Goal: Task Accomplishment & Management: Use online tool/utility

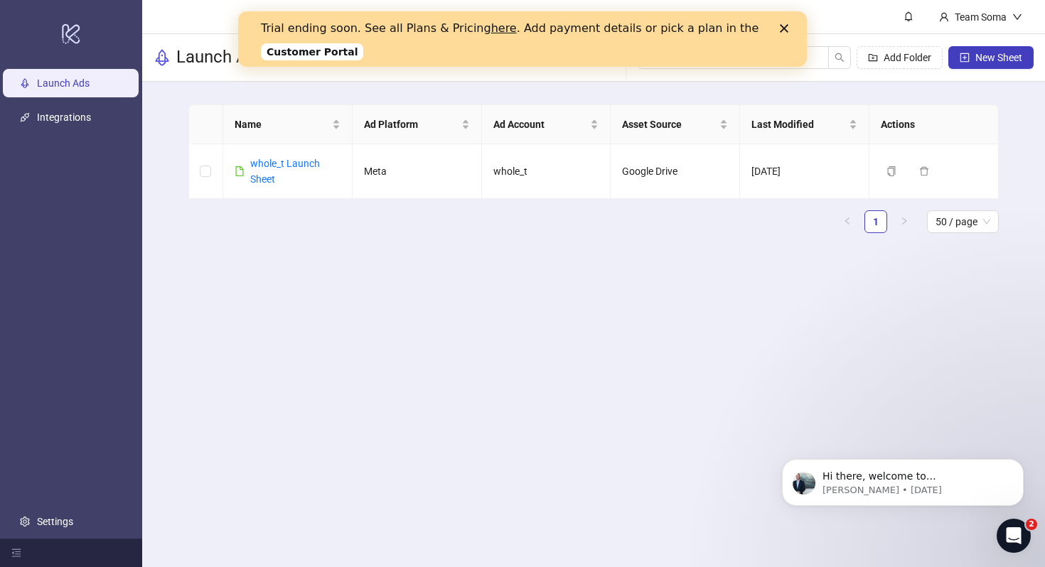
click at [787, 29] on icon "Close" at bounding box center [784, 28] width 9 height 9
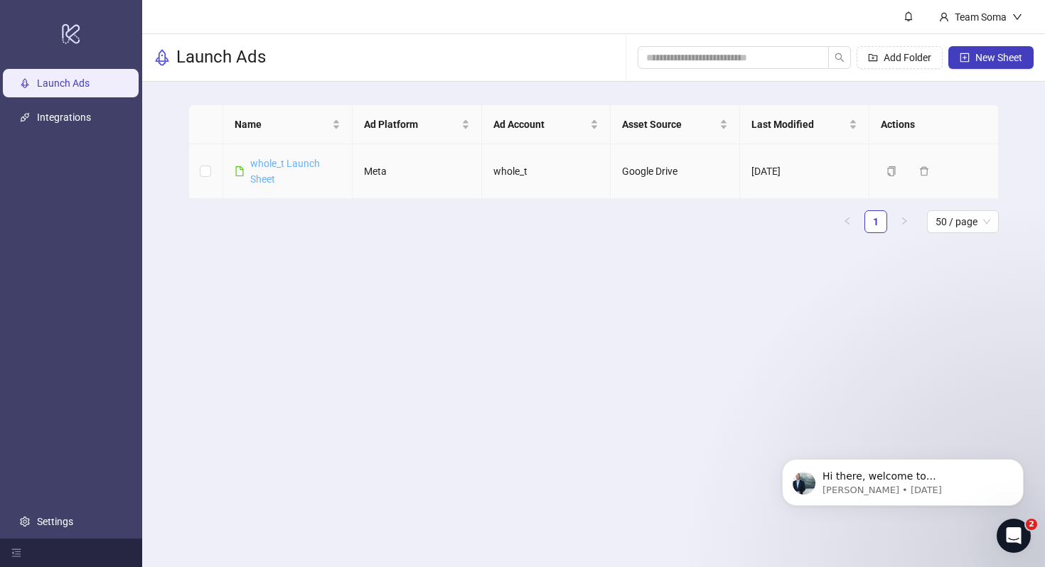
click at [257, 163] on link "whole_t Launch Sheet" at bounding box center [285, 171] width 70 height 27
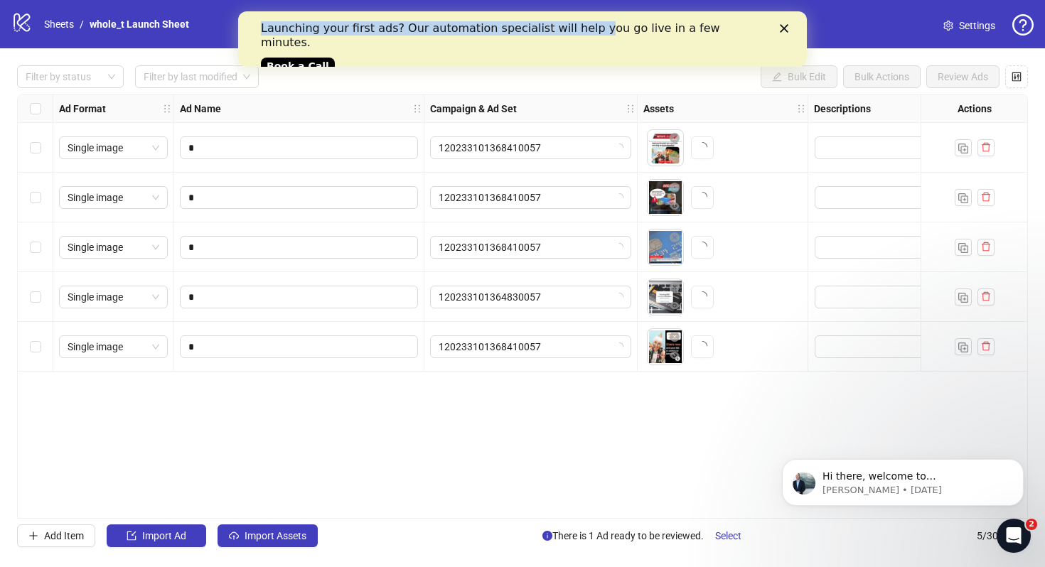
drag, startPoint x: 576, startPoint y: 21, endPoint x: 589, endPoint y: 68, distance: 48.6
click at [589, 67] on html "Launching your first ads? Our automation specialist will help you go live in a …" at bounding box center [522, 38] width 569 height 55
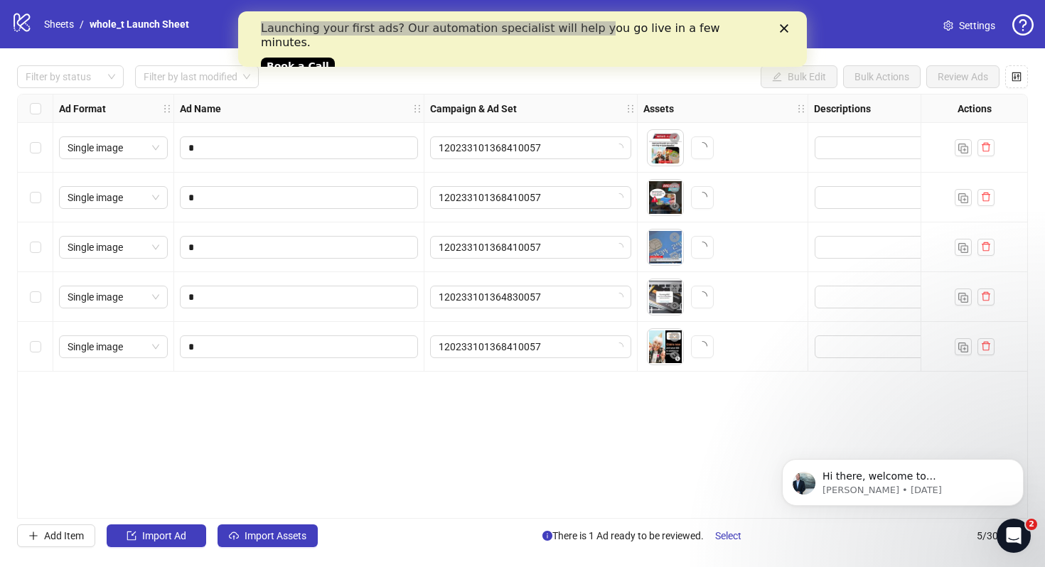
click at [590, 69] on div "Filter by status Filter by last modified Bulk Edit Bulk Actions Review Ads" at bounding box center [522, 76] width 1011 height 23
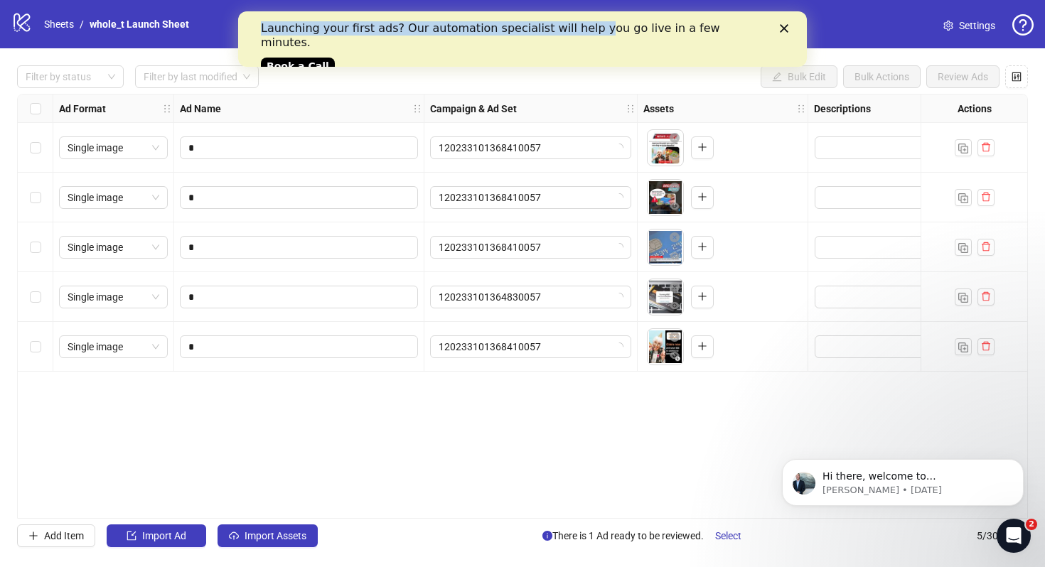
click at [318, 58] on link "Book a Call" at bounding box center [298, 66] width 74 height 17
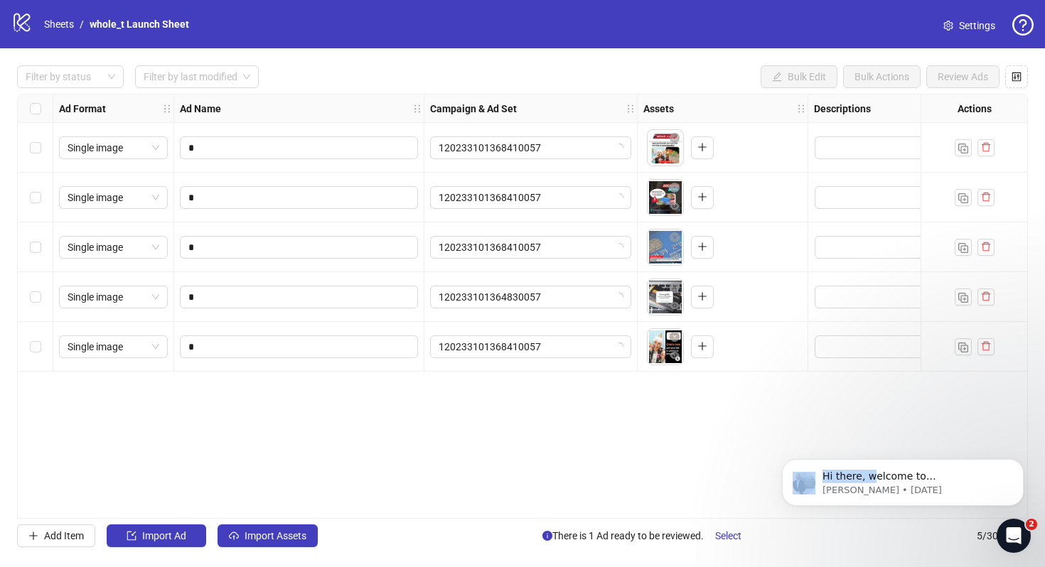
drag, startPoint x: 871, startPoint y: 478, endPoint x: 820, endPoint y: 449, distance: 57.9
click at [820, 449] on div "Hi there, welcome to Kitchn.io. I'll reach out via e-mail separately, but just …" at bounding box center [903, 417] width 262 height 178
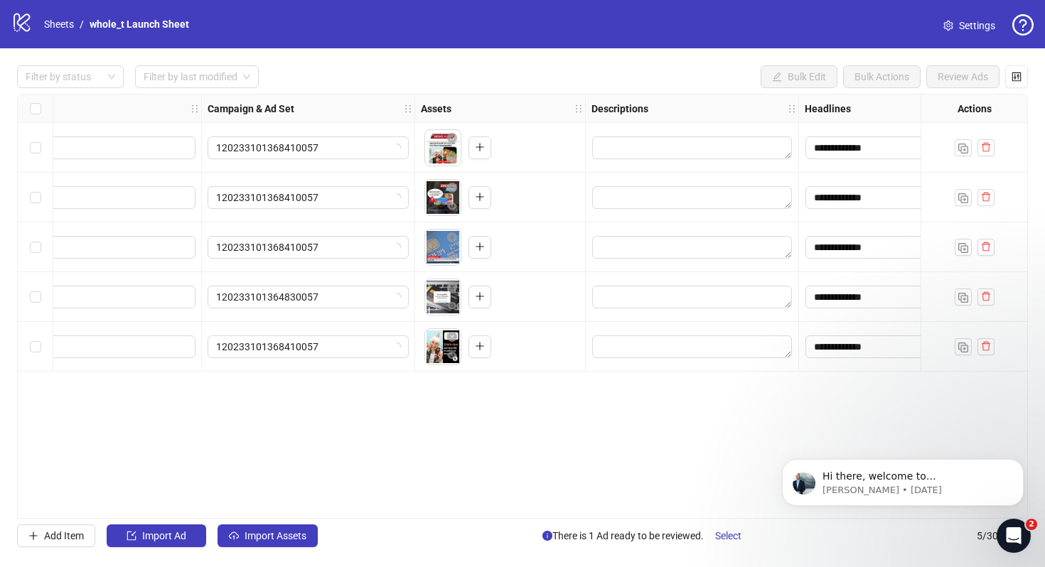
scroll to position [0, 283]
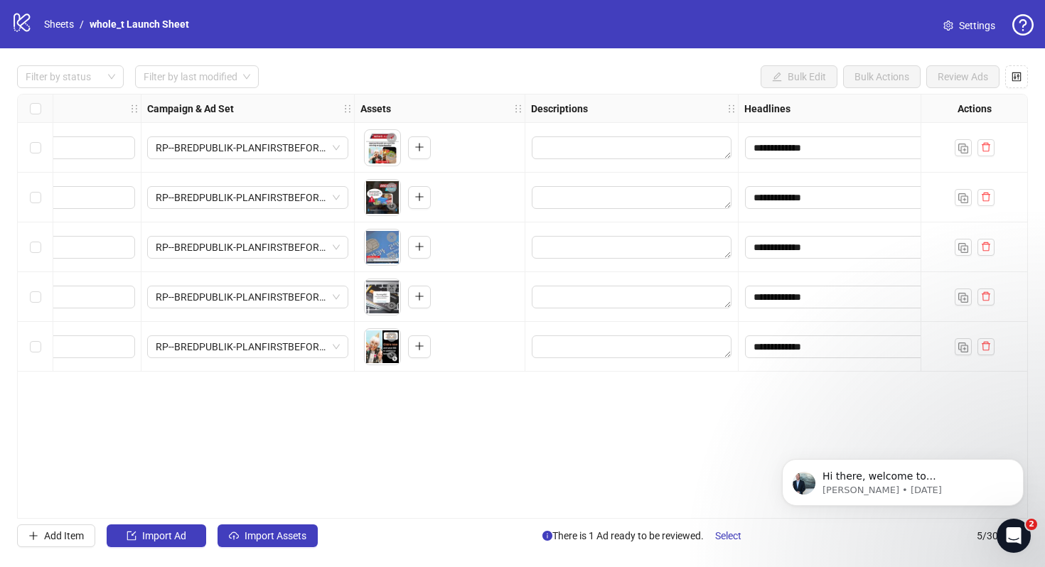
click at [977, 24] on span "Settings" at bounding box center [977, 26] width 36 height 16
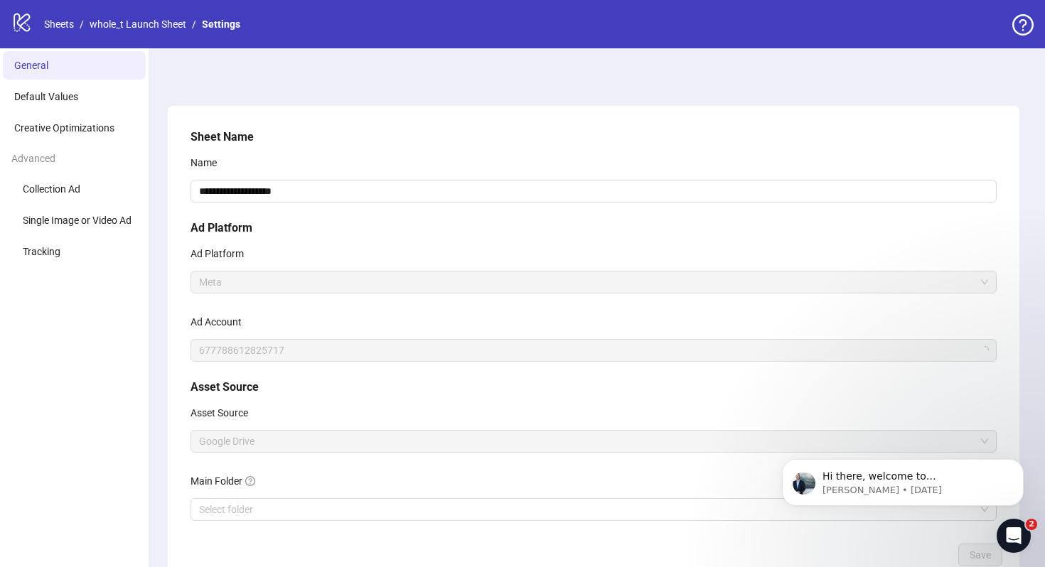
click at [402, 281] on span "Meta" at bounding box center [593, 282] width 789 height 21
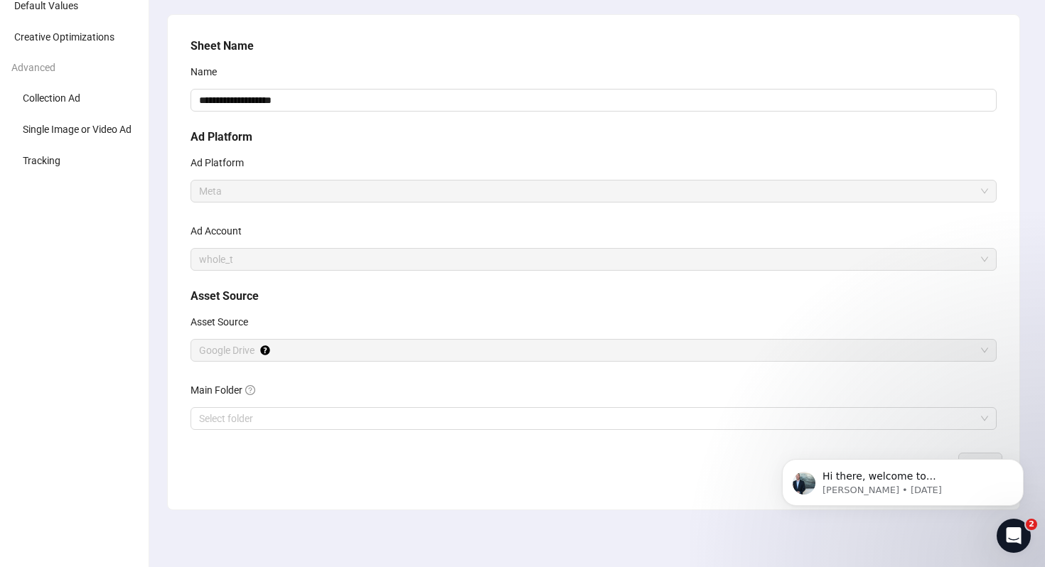
click at [348, 352] on span "Google Drive" at bounding box center [593, 350] width 789 height 21
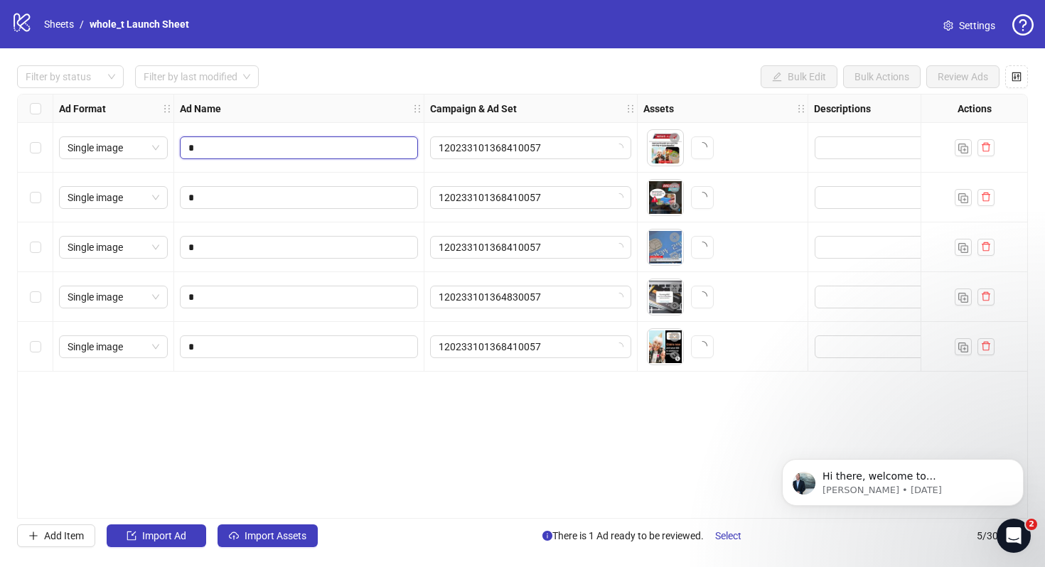
click at [382, 144] on input "*" at bounding box center [297, 148] width 218 height 16
click at [589, 151] on span "120233101368410057" at bounding box center [531, 147] width 184 height 21
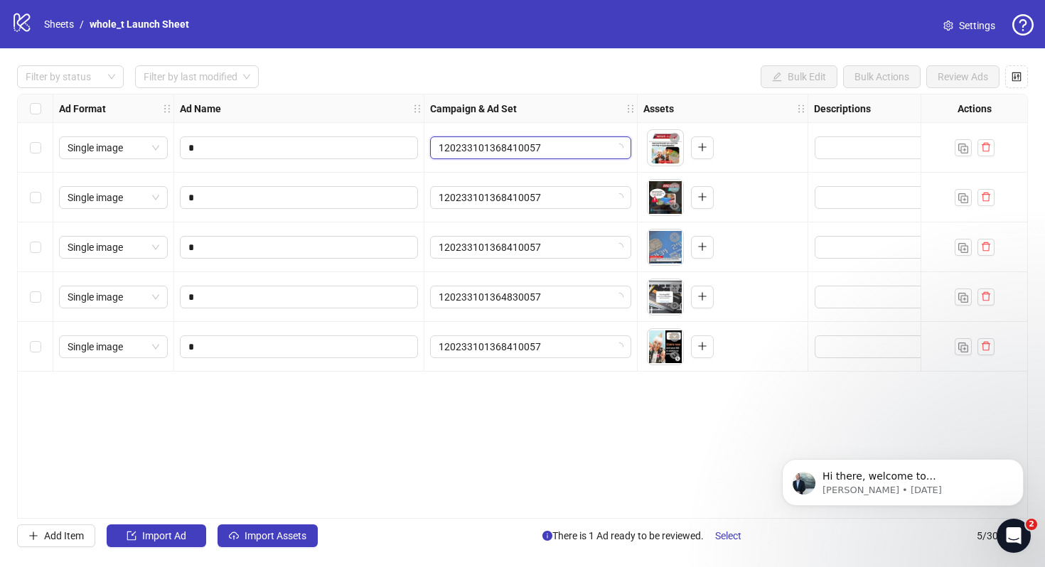
click at [589, 151] on span "120233101368410057" at bounding box center [531, 147] width 184 height 21
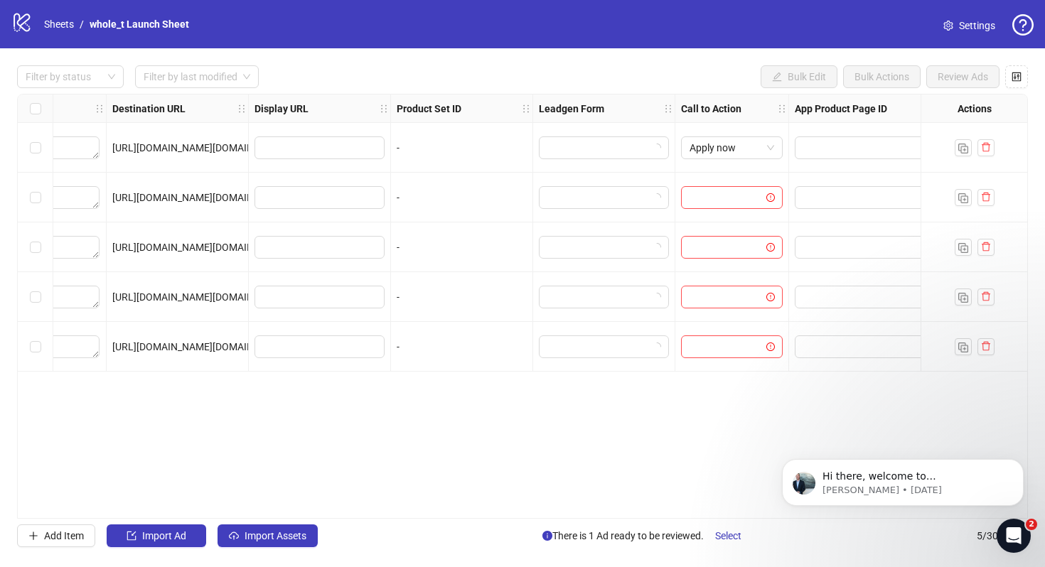
scroll to position [0, 1300]
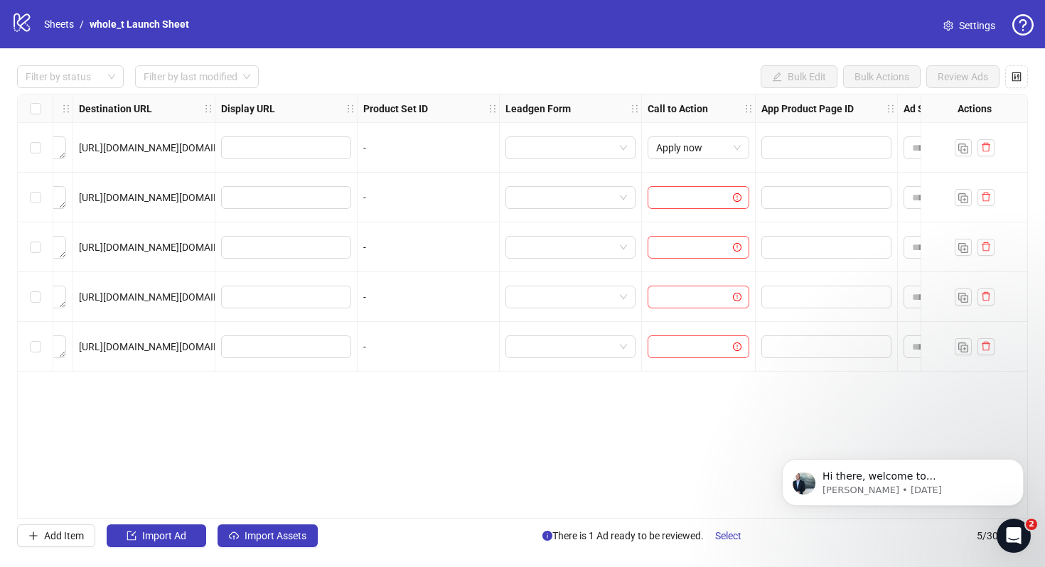
click at [683, 153] on span "Apply now" at bounding box center [698, 147] width 85 height 21
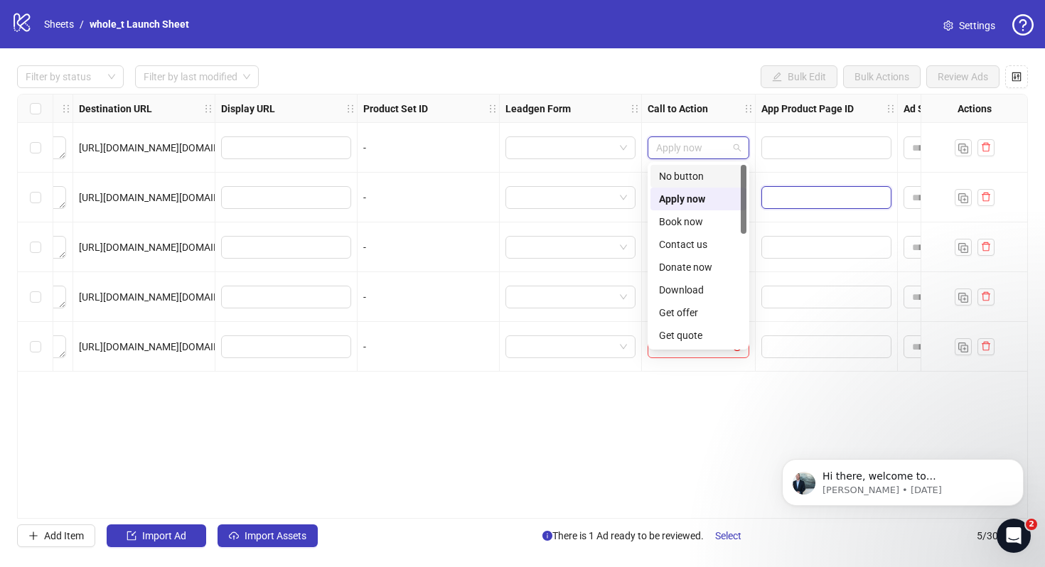
click at [828, 205] on input "text" at bounding box center [816, 198] width 93 height 16
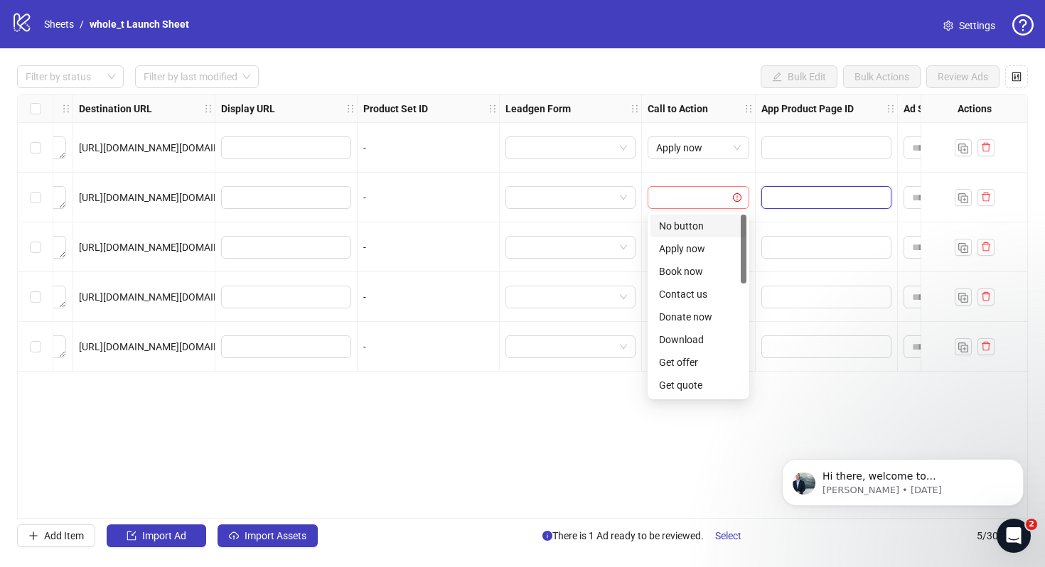
click at [734, 192] on span at bounding box center [698, 197] width 85 height 21
click at [714, 248] on div "Apply now" at bounding box center [698, 249] width 79 height 16
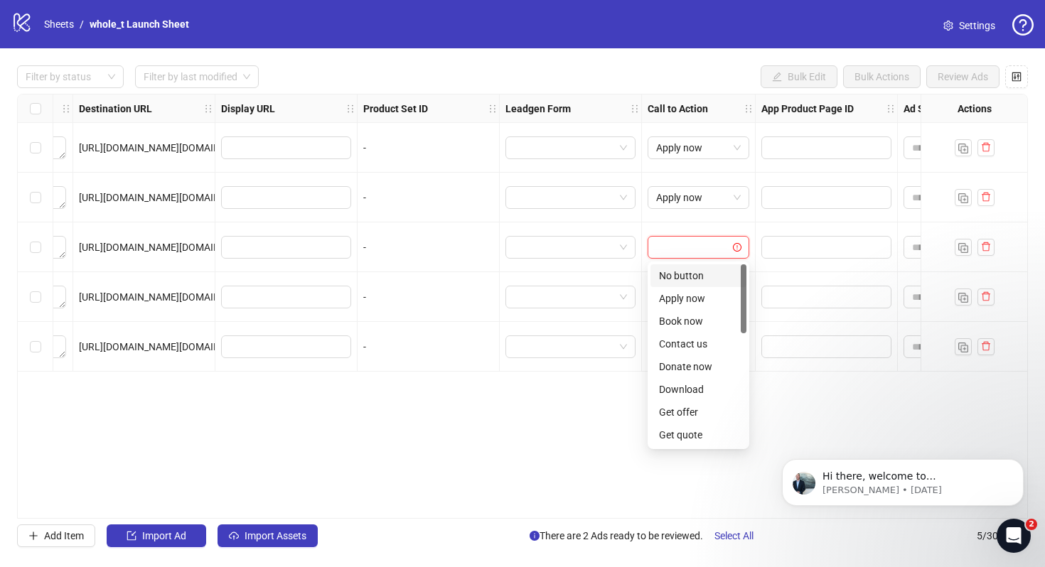
click at [714, 248] on input "search" at bounding box center [692, 247] width 72 height 21
click at [719, 299] on div "Apply now" at bounding box center [698, 299] width 79 height 16
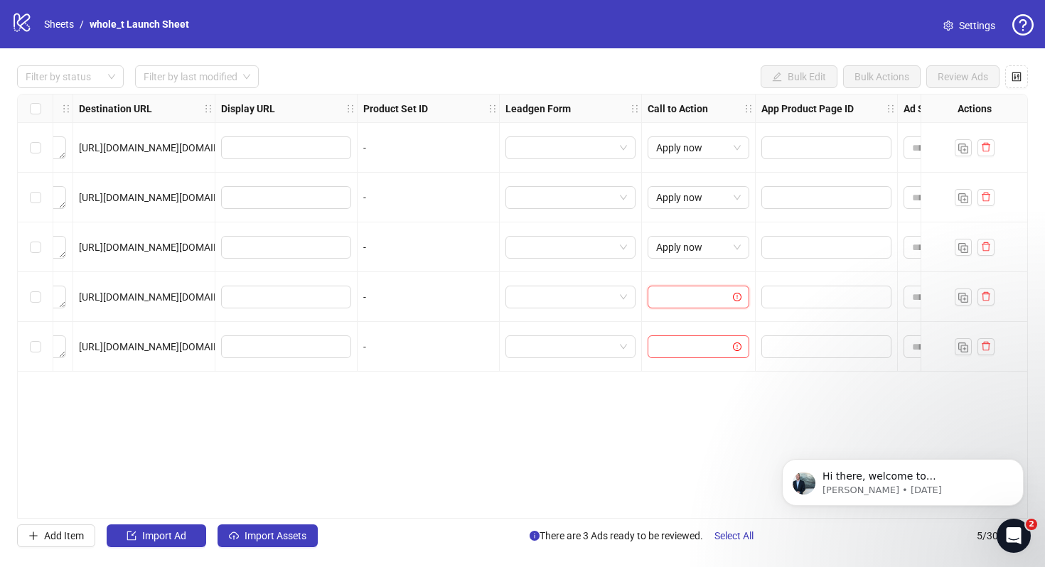
click at [719, 299] on input "search" at bounding box center [692, 296] width 72 height 21
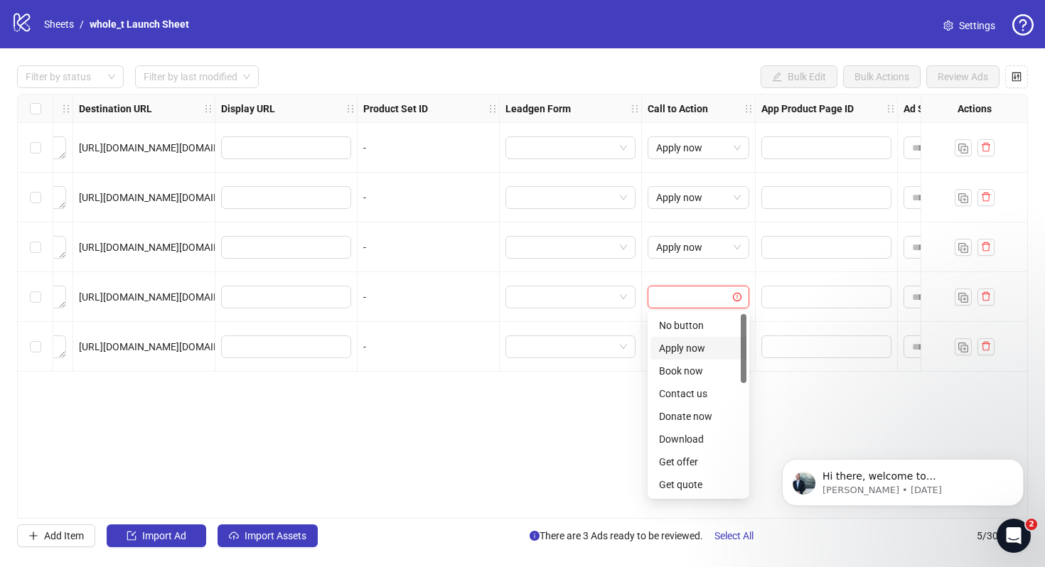
click at [716, 342] on div "Apply now" at bounding box center [698, 348] width 79 height 16
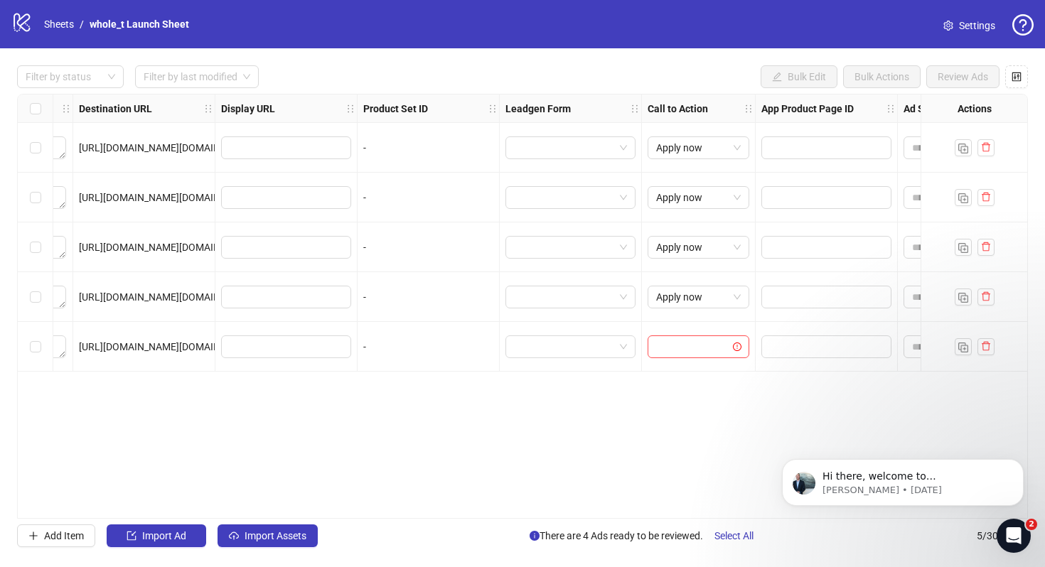
click at [716, 342] on input "search" at bounding box center [692, 346] width 72 height 21
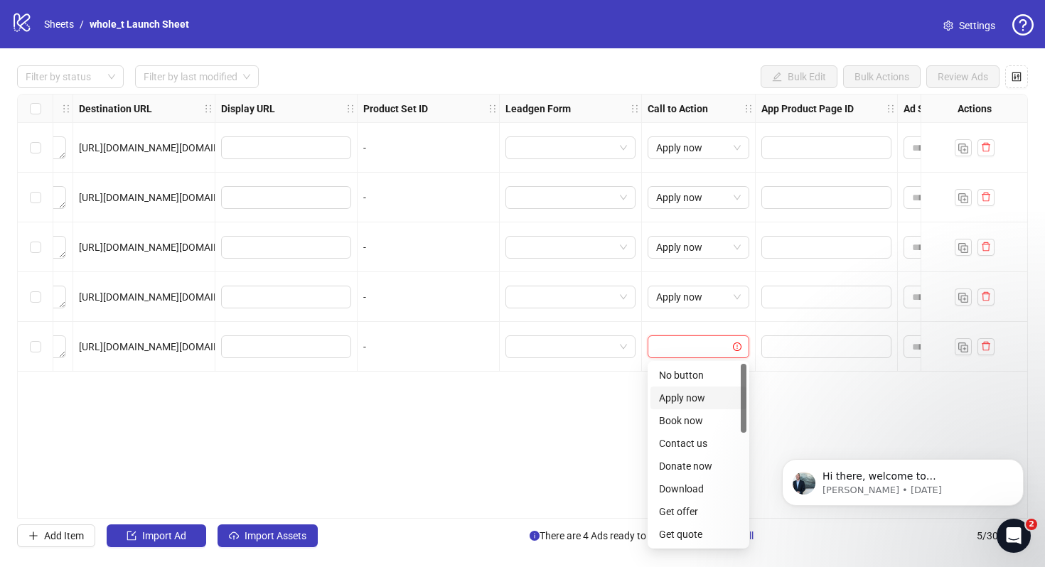
click at [716, 402] on div "Apply now" at bounding box center [698, 398] width 79 height 16
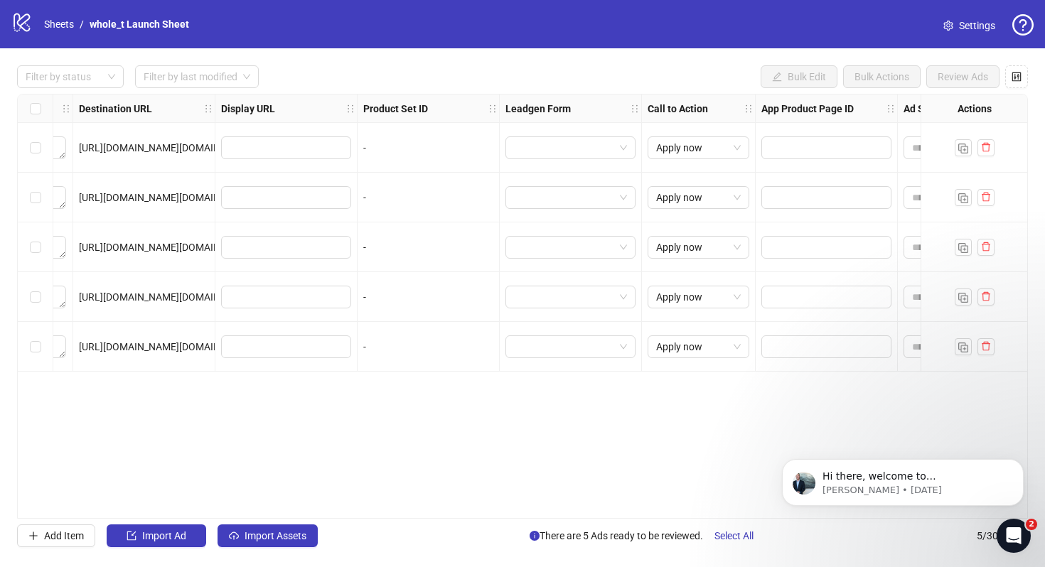
scroll to position [0, 1419]
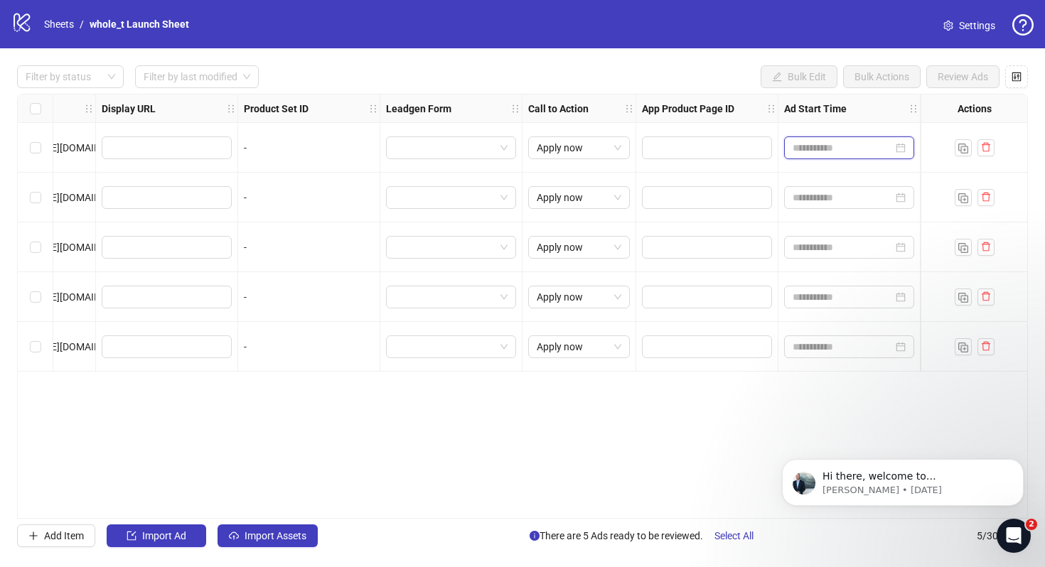
click at [849, 144] on input at bounding box center [843, 148] width 100 height 16
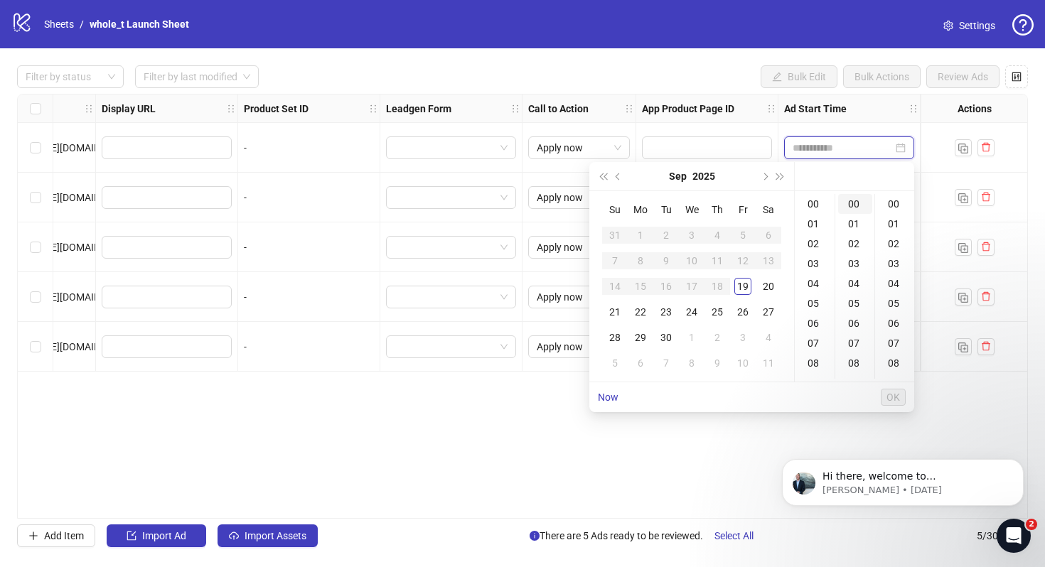
type input "**********"
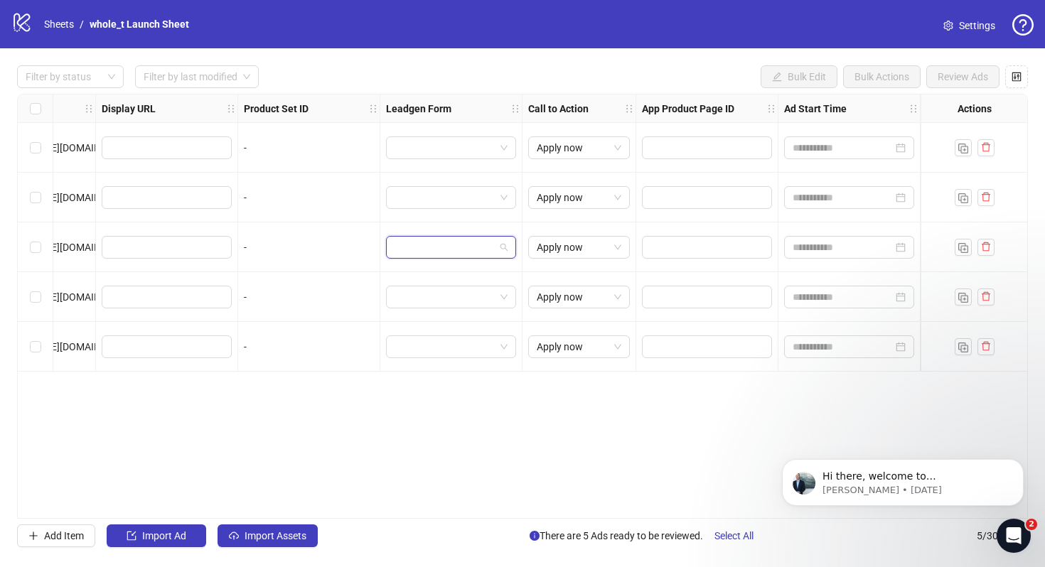
click at [444, 253] on input "search" at bounding box center [444, 247] width 100 height 21
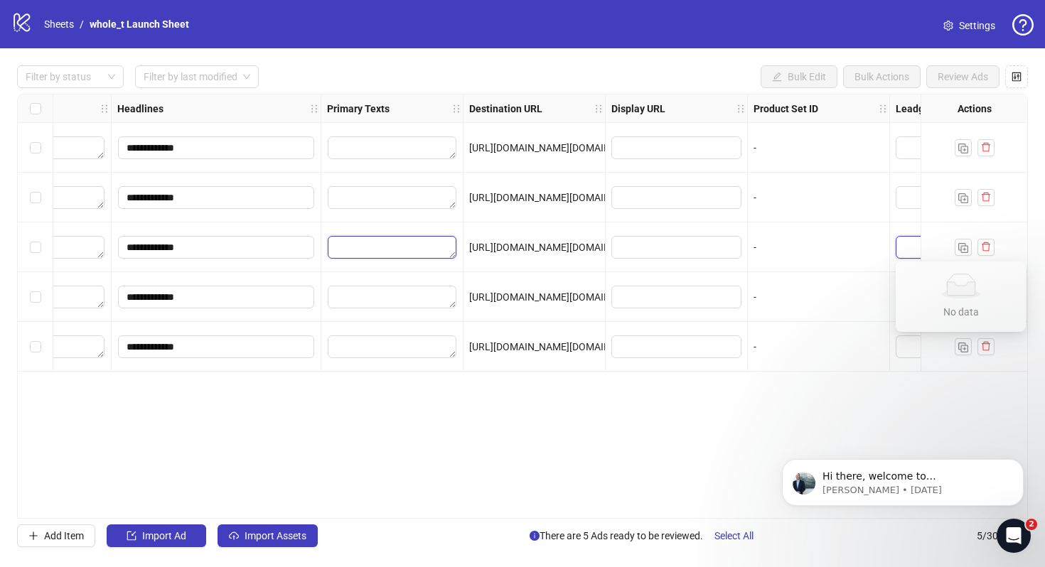
click at [444, 253] on textarea "Edit values" at bounding box center [392, 247] width 129 height 23
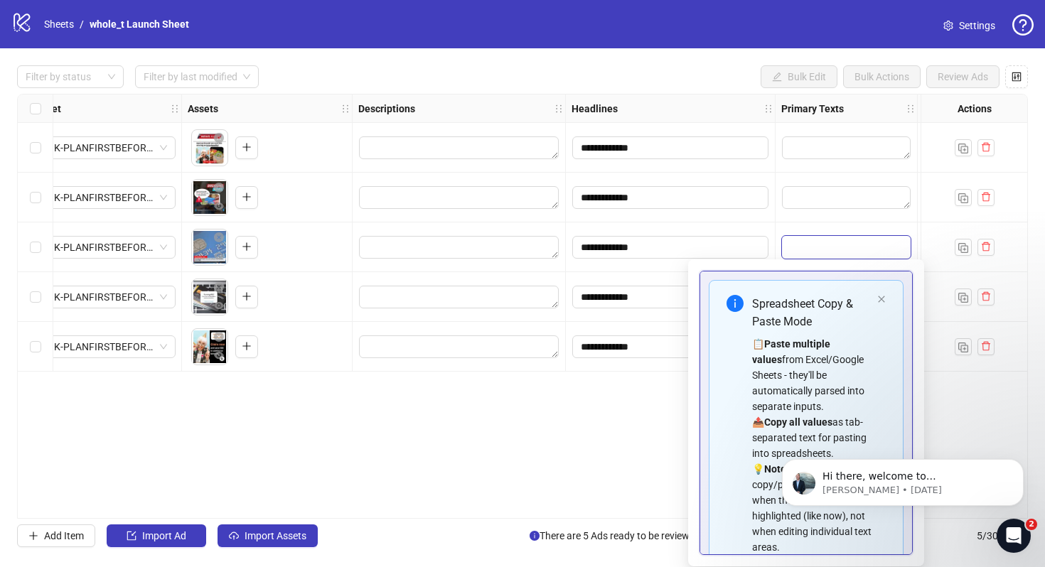
scroll to position [0, 321]
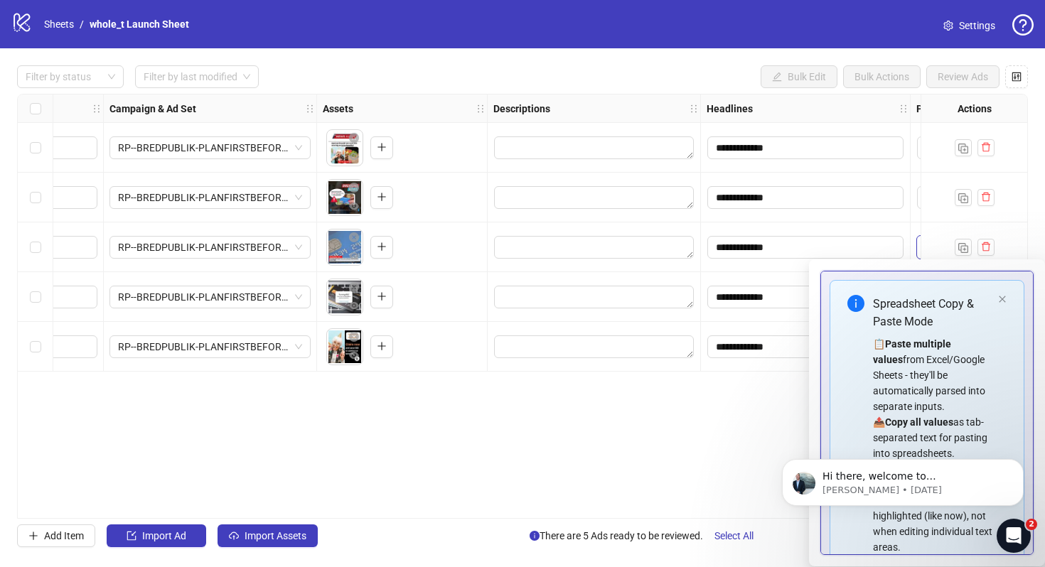
click at [421, 244] on div "To pick up a draggable item, press the space bar. While dragging, use the arrow…" at bounding box center [402, 247] width 159 height 44
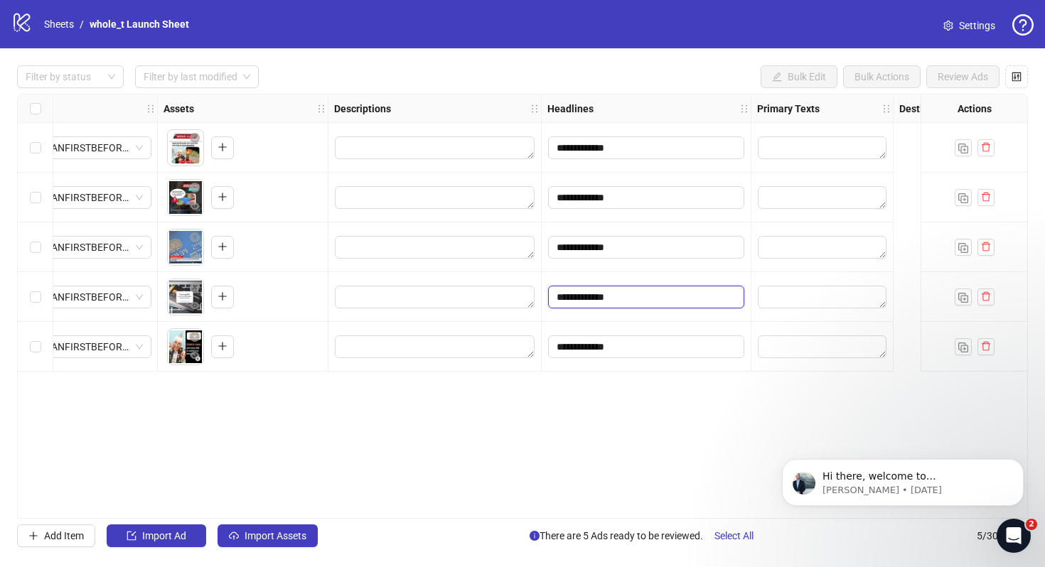
scroll to position [0, 0]
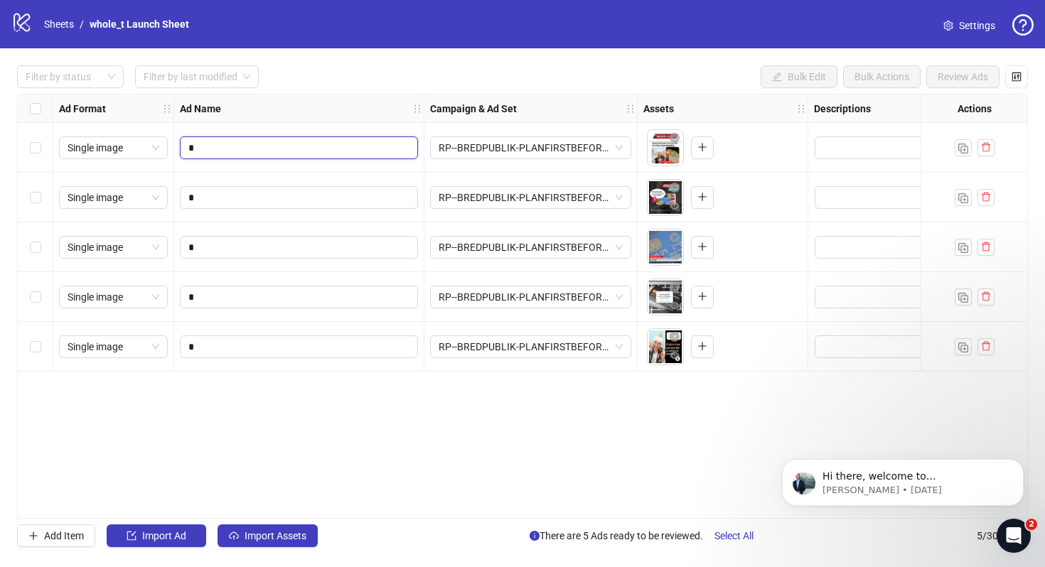
click at [279, 147] on input "*" at bounding box center [297, 148] width 218 height 16
click at [553, 139] on span "RP--BREDPUBLIK-PLANFIRSTBEFOREMOVINGFURNITURE-VICTORS-VIDEO_1080x1920" at bounding box center [531, 147] width 184 height 21
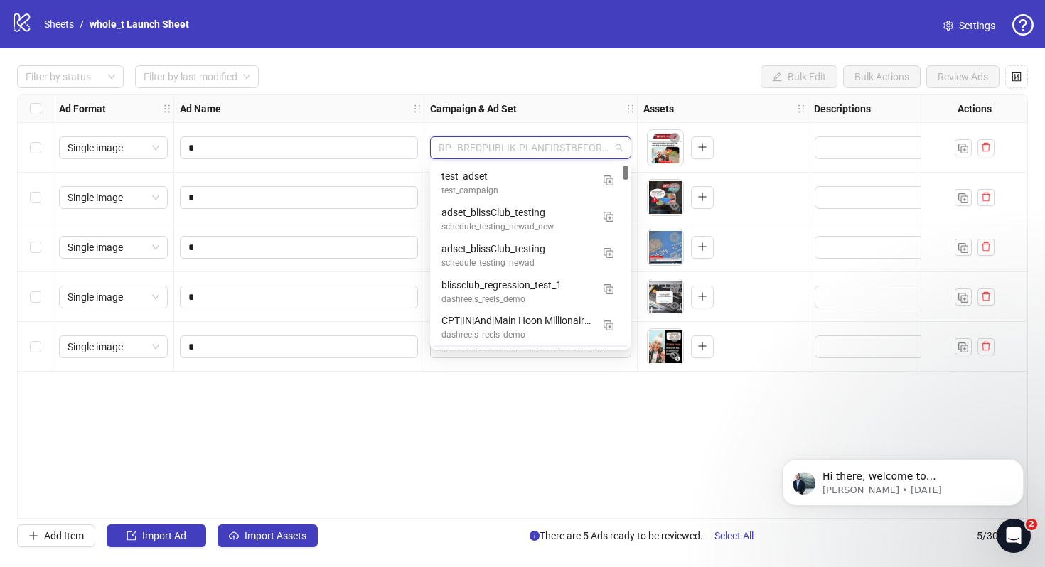
scroll to position [36, 0]
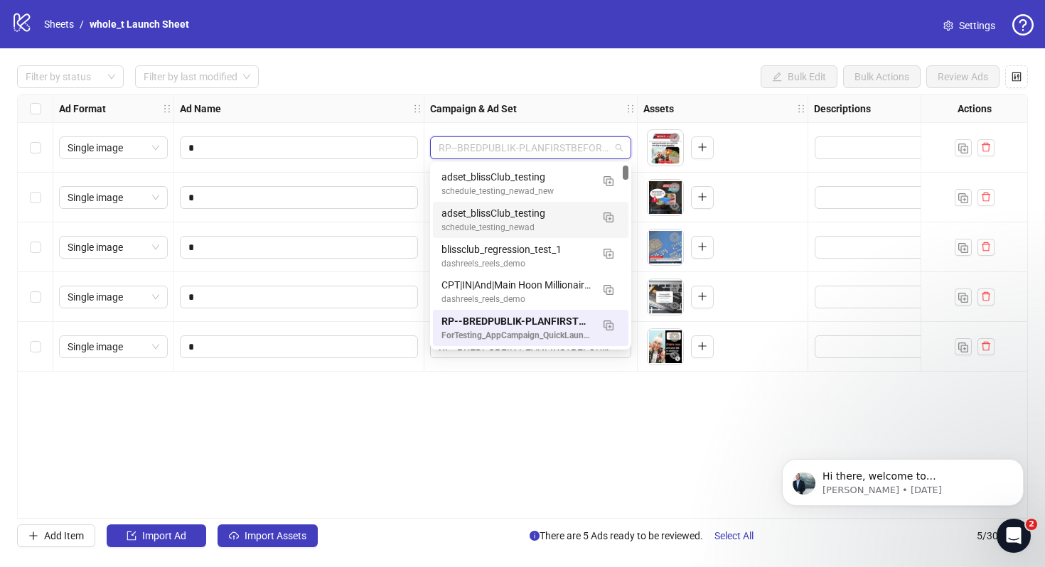
click at [531, 206] on div "adset_blissClub_testing" at bounding box center [516, 213] width 150 height 16
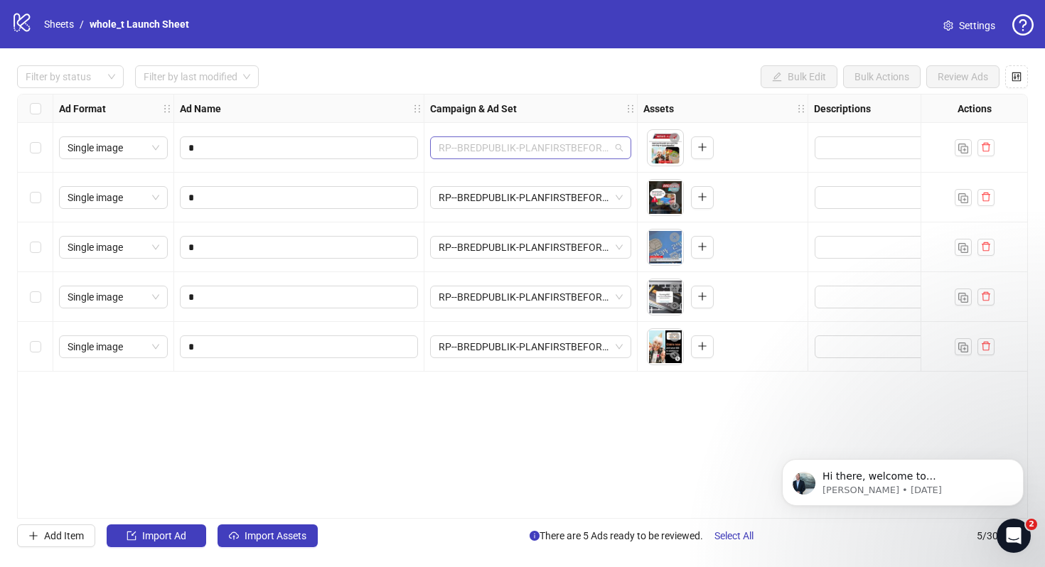
click at [583, 143] on span "RP--BREDPUBLIK-PLANFIRSTBEFOREMOVINGFURNITURE-VICTORS-VIDEO_1080x1920" at bounding box center [531, 147] width 184 height 21
click at [584, 145] on span "adset_blissClub_testing" at bounding box center [531, 147] width 184 height 21
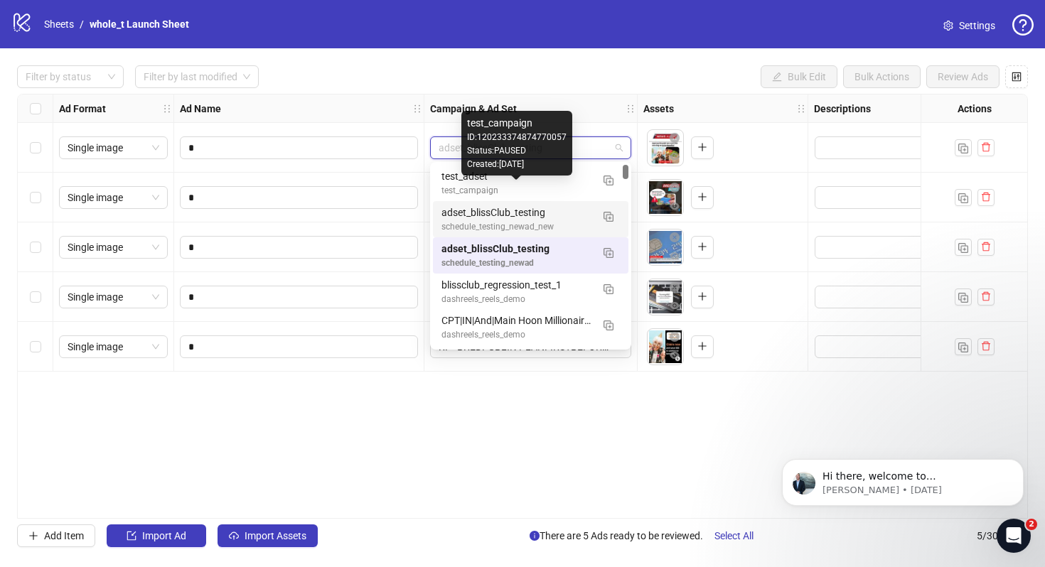
click at [549, 213] on div "adset_blissClub_testing" at bounding box center [516, 213] width 150 height 16
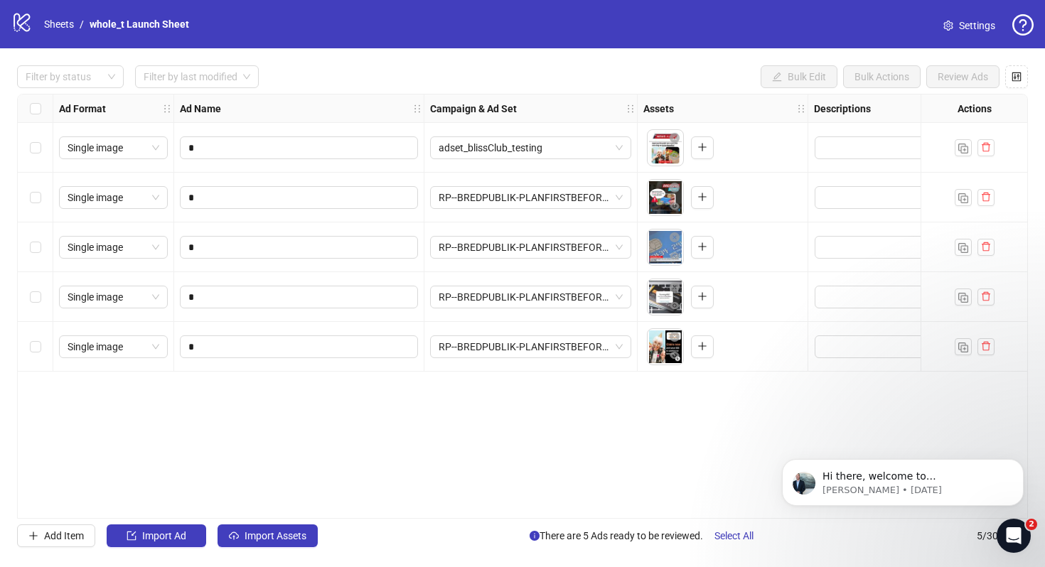
click at [534, 404] on div "**********" at bounding box center [522, 306] width 1011 height 425
click at [93, 71] on div at bounding box center [63, 77] width 86 height 20
click at [169, 75] on input "search" at bounding box center [191, 76] width 94 height 21
click at [679, 123] on div "Assets" at bounding box center [723, 109] width 171 height 28
drag, startPoint x: 1022, startPoint y: 82, endPoint x: 881, endPoint y: 127, distance: 148.6
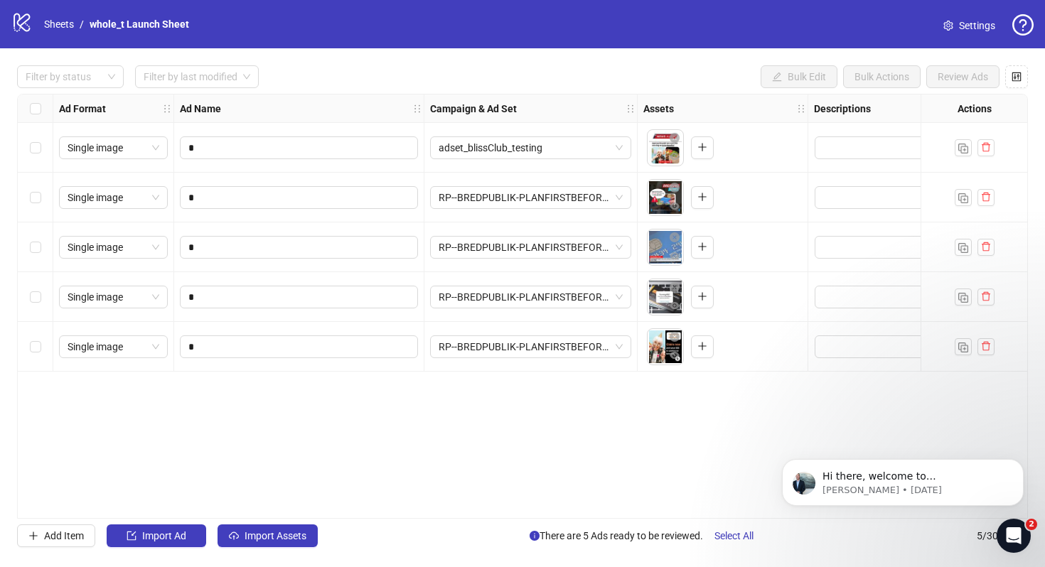
click at [884, 127] on div "**********" at bounding box center [522, 306] width 1045 height 516
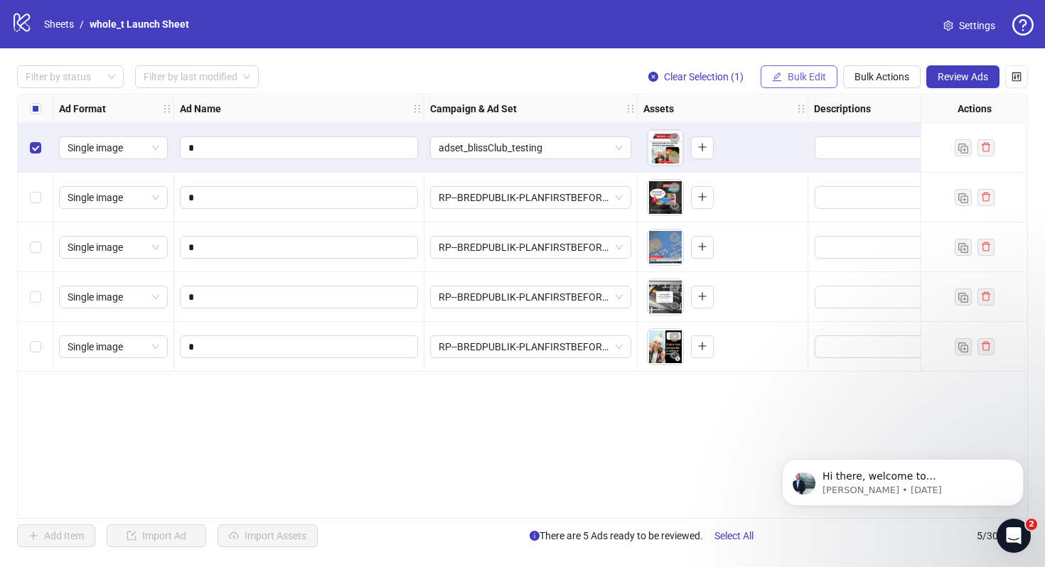
click at [795, 81] on span "Bulk Edit" at bounding box center [807, 76] width 38 height 11
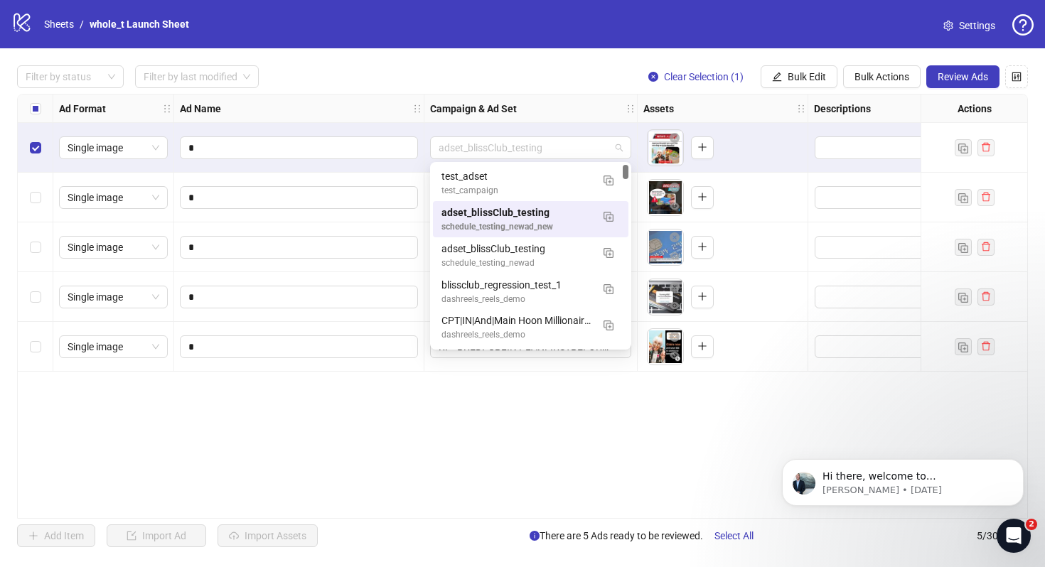
drag, startPoint x: 584, startPoint y: 144, endPoint x: 664, endPoint y: 134, distance: 80.3
click at [707, 132] on div "To pick up a draggable item, press the space bar. While dragging, use the arrow…" at bounding box center [680, 147] width 67 height 37
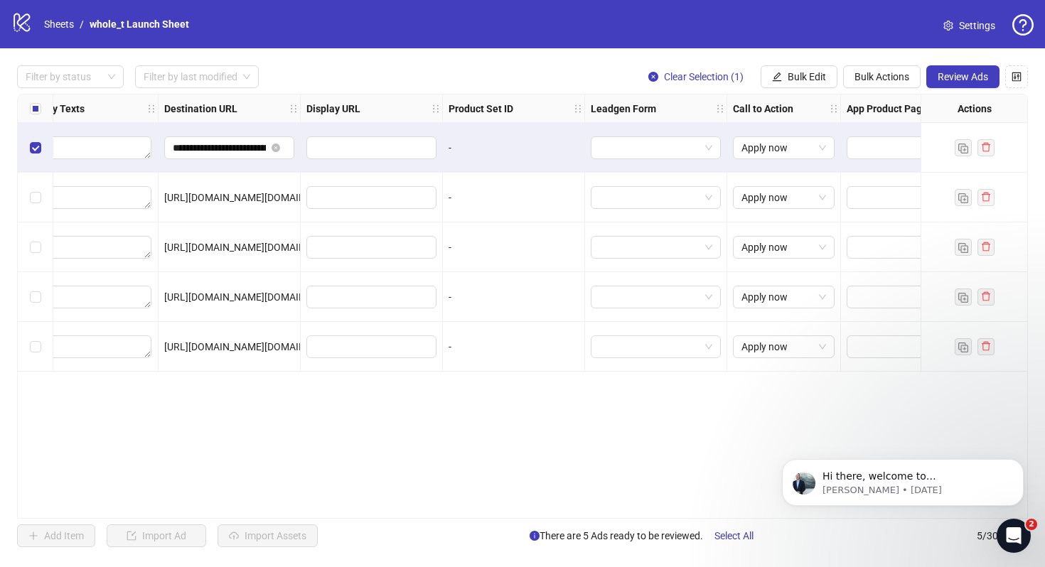
scroll to position [0, 1148]
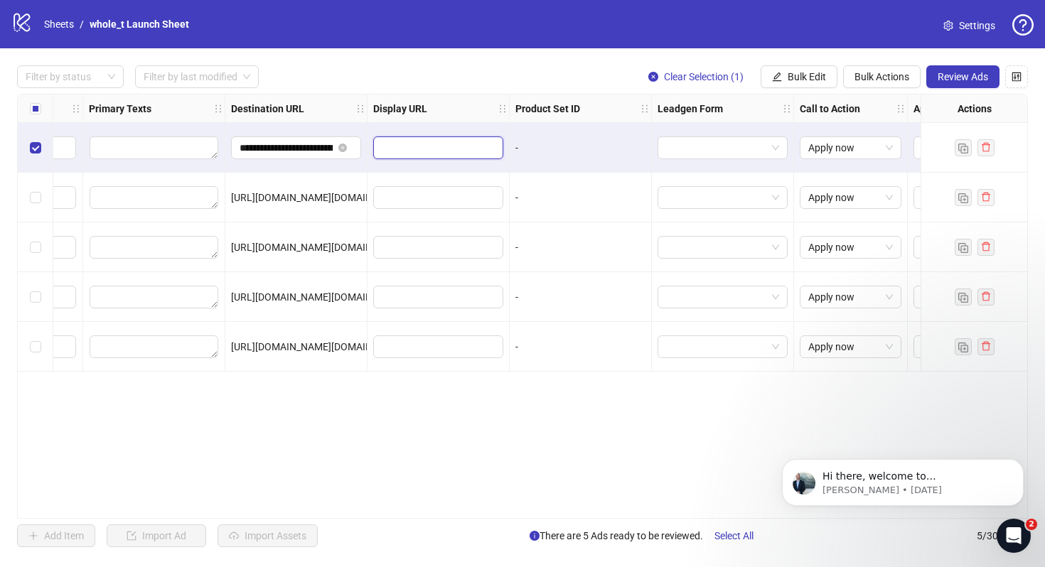
click at [442, 145] on input "text" at bounding box center [437, 148] width 110 height 16
click at [316, 196] on span "[URL][DOMAIN_NAME][DOMAIN_NAME]" at bounding box center [319, 197] width 176 height 11
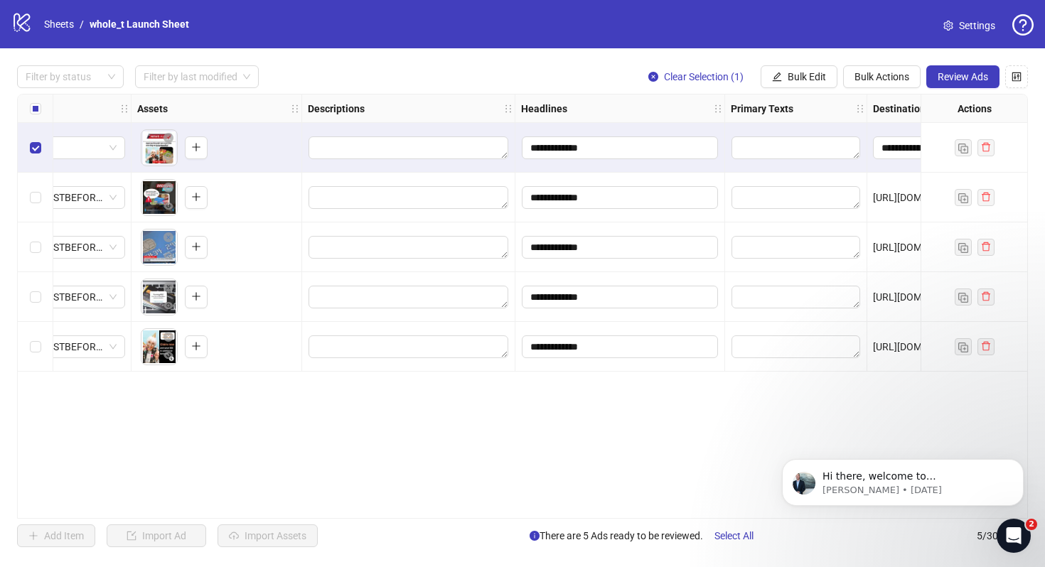
scroll to position [0, 0]
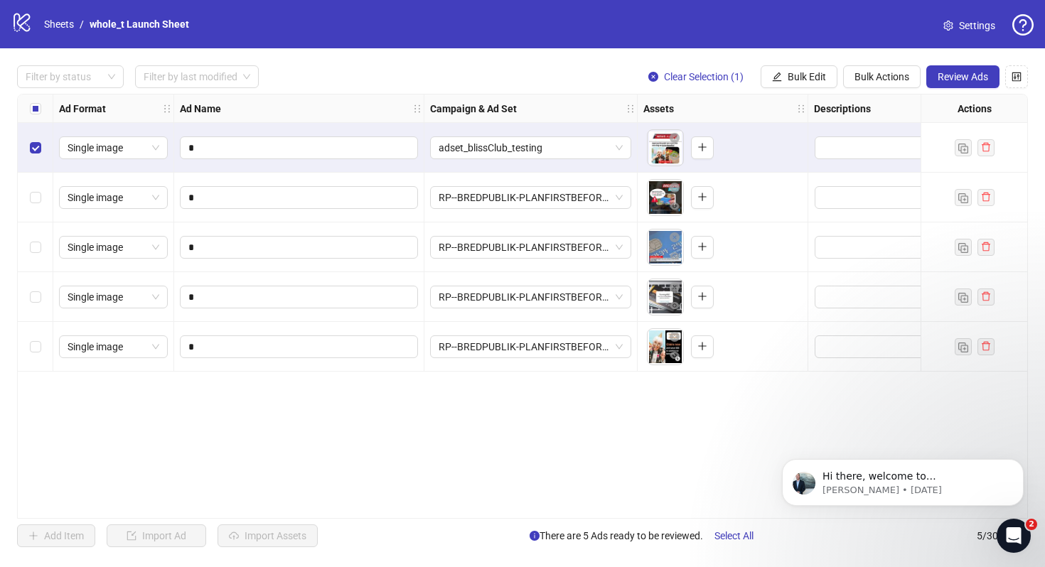
click at [566, 173] on div "RP--BREDPUBLIK-PLANFIRSTBEFOREMOVINGFURNITURE-VICTORS-VIDEO_1080x1920" at bounding box center [530, 198] width 213 height 50
click at [565, 195] on span "RP--BREDPUBLIK-PLANFIRSTBEFOREMOVINGFURNITURE-VICTORS-VIDEO_1080x1920" at bounding box center [531, 197] width 184 height 21
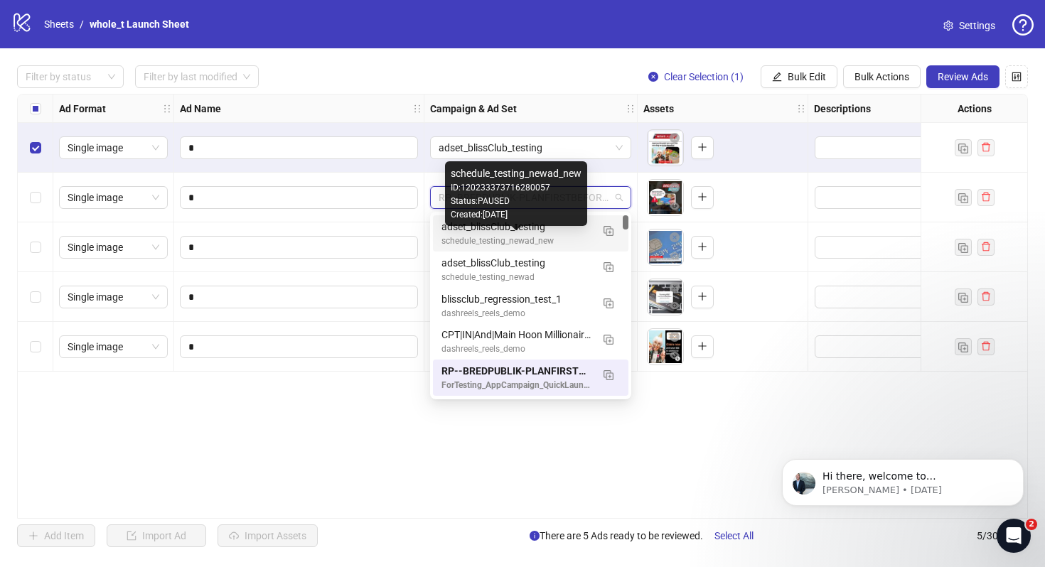
click at [564, 237] on div "schedule_testing_newad_new" at bounding box center [516, 242] width 150 height 14
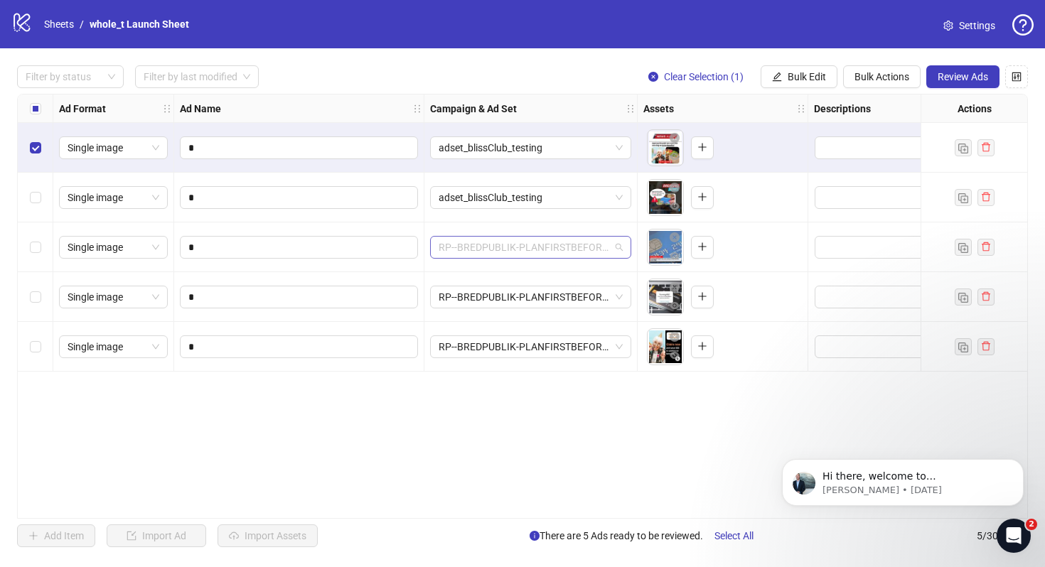
click at [559, 252] on span "RP--BREDPUBLIK-PLANFIRSTBEFOREMOVINGFURNITURE-VICTORS-VIDEO_1080x1920" at bounding box center [531, 247] width 184 height 21
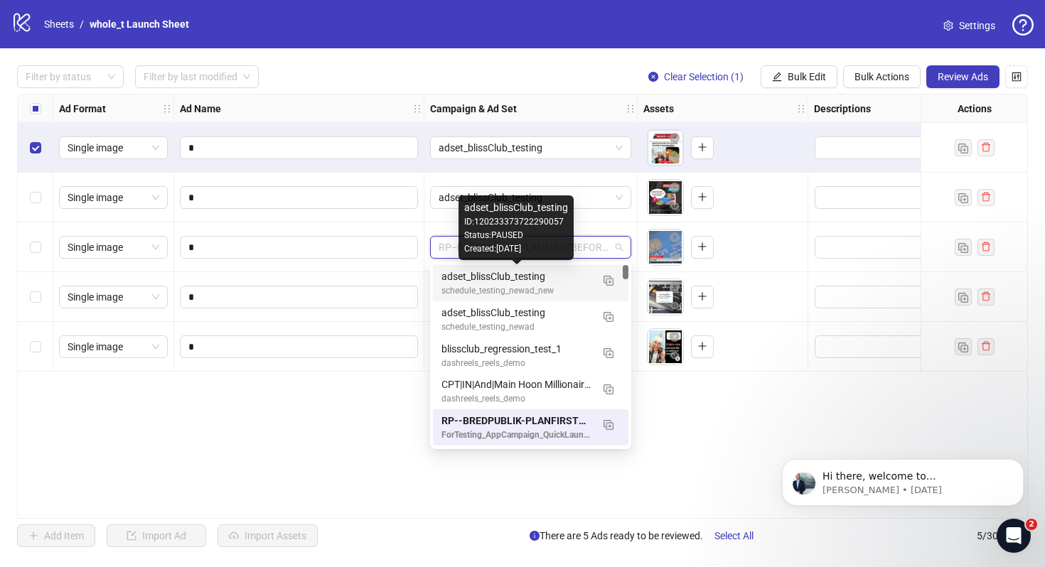
click at [555, 276] on div "adset_blissClub_testing" at bounding box center [516, 277] width 150 height 16
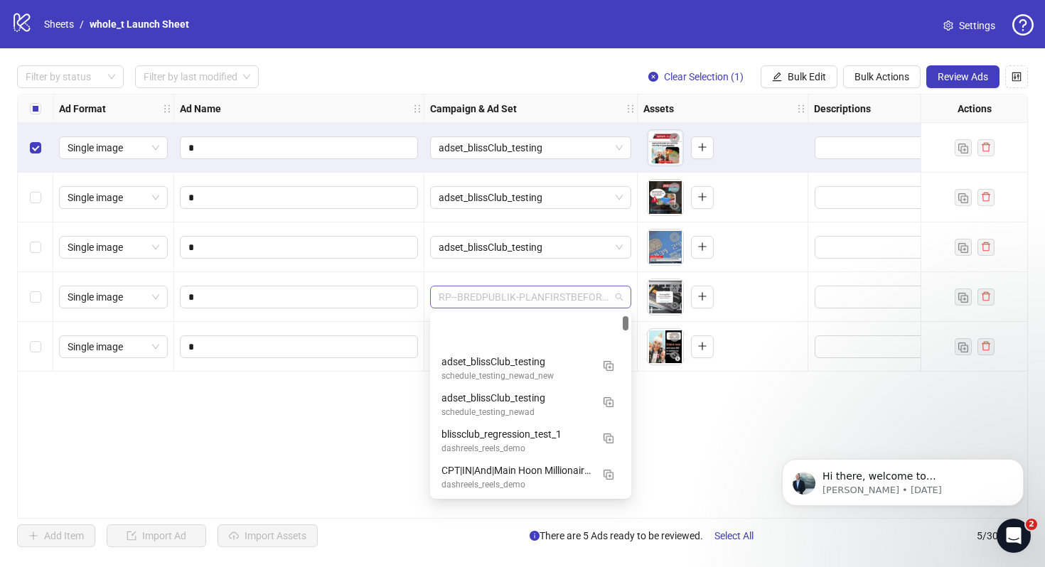
click at [552, 304] on span "RP--BREDPUBLIK-PLANFIRSTBEFOREMOVINGFURNITURE-VICTORS-VIDEO_1080x1080" at bounding box center [531, 296] width 184 height 21
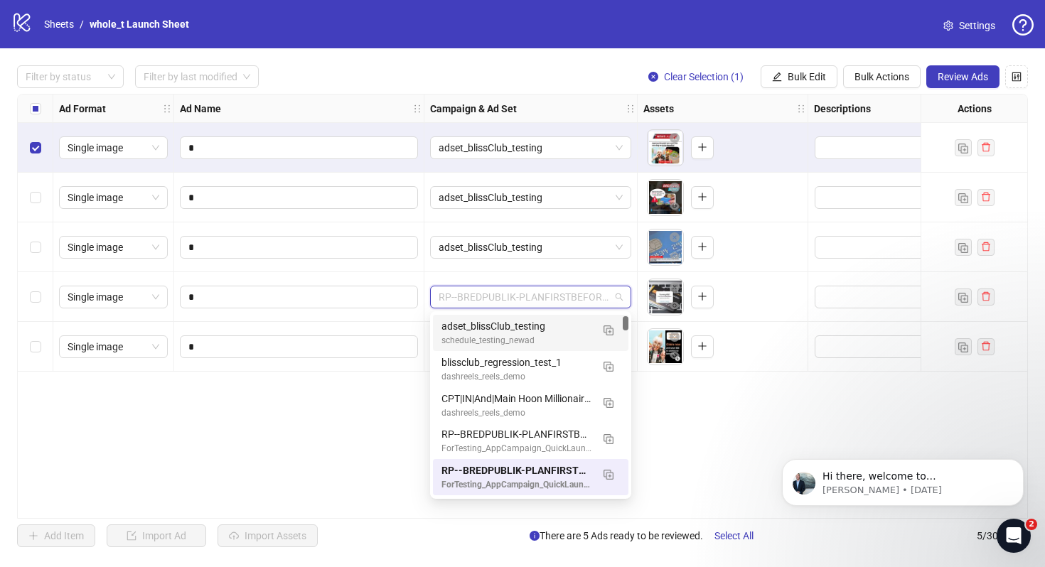
click at [552, 330] on div "adset_blissClub_testing" at bounding box center [516, 326] width 150 height 16
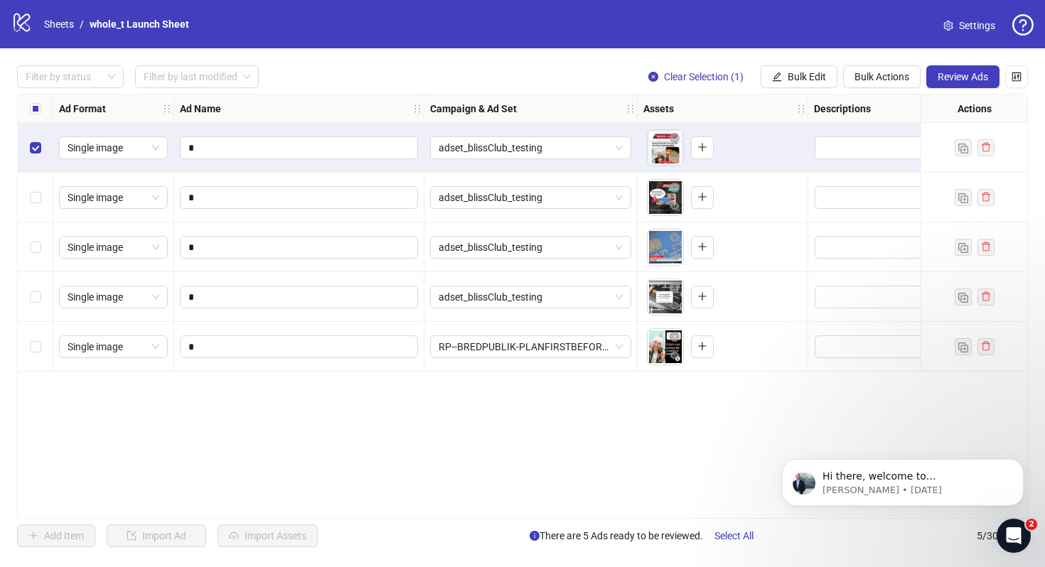
click at [552, 363] on div "RP--BREDPUBLIK-PLANFIRSTBEFOREMOVINGFURNITURE-VICTORS-VIDEO_1080x1920" at bounding box center [530, 347] width 213 height 50
click at [554, 354] on span "RP--BREDPUBLIK-PLANFIRSTBEFOREMOVINGFURNITURE-VICTORS-VIDEO_1080x1920" at bounding box center [531, 346] width 184 height 21
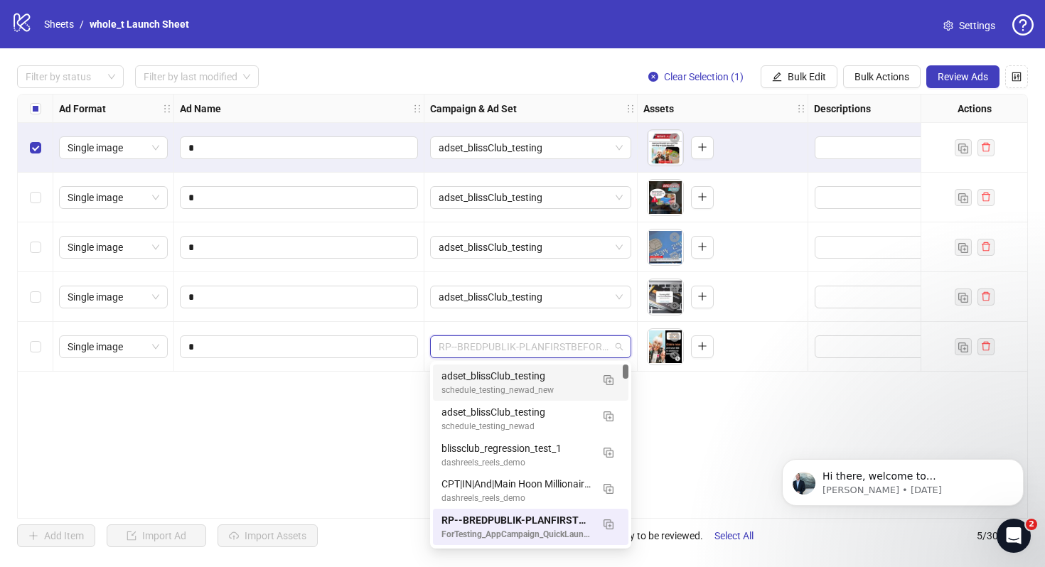
click at [548, 375] on div "adset_blissClub_testing" at bounding box center [516, 376] width 150 height 16
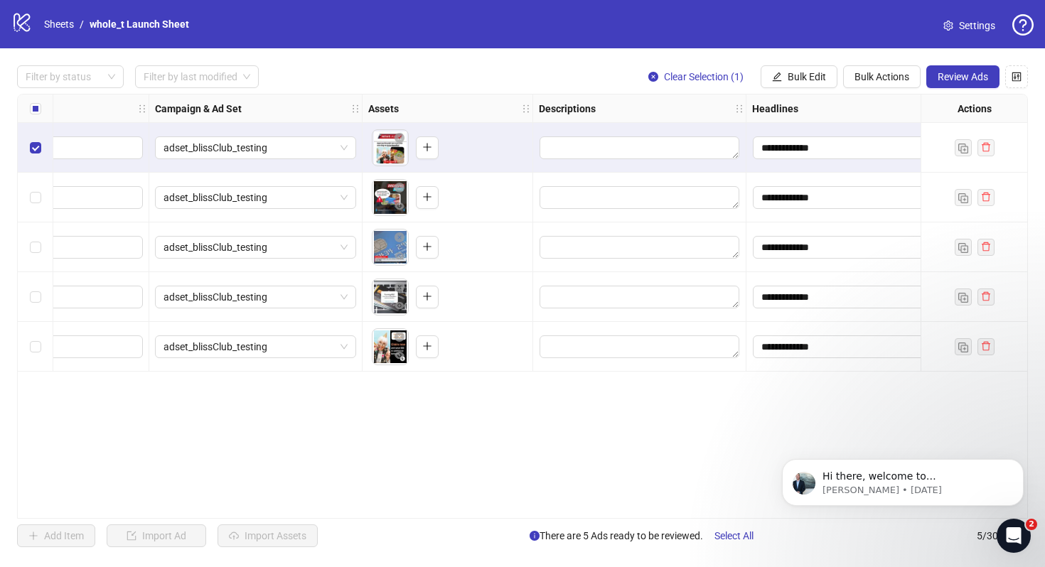
scroll to position [0, 397]
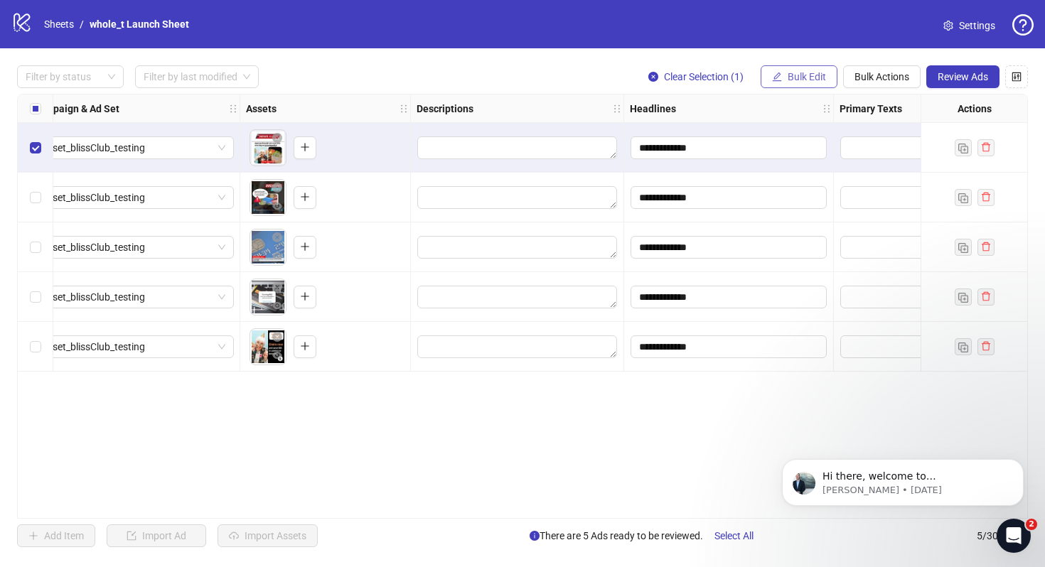
click at [815, 68] on button "Bulk Edit" at bounding box center [799, 76] width 77 height 23
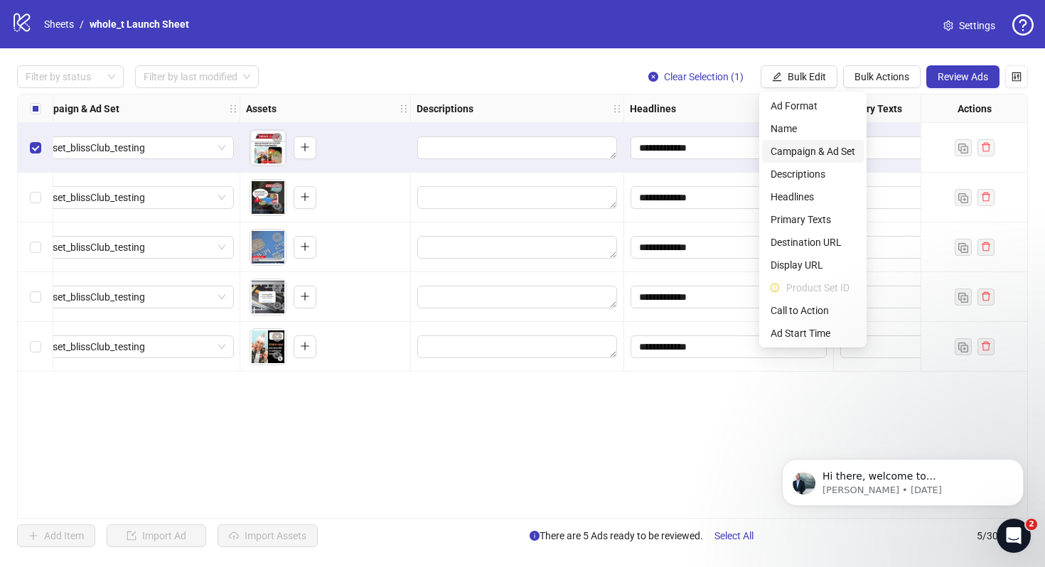
click at [797, 149] on span "Campaign & Ad Set" at bounding box center [812, 152] width 85 height 16
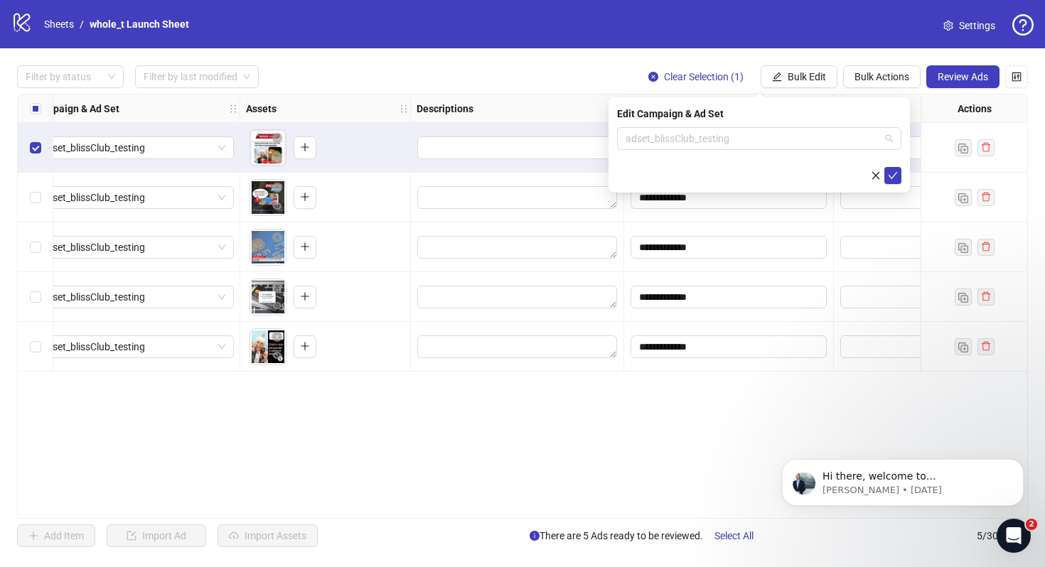
click at [797, 149] on span "adset_blissClub_testing" at bounding box center [758, 138] width 267 height 21
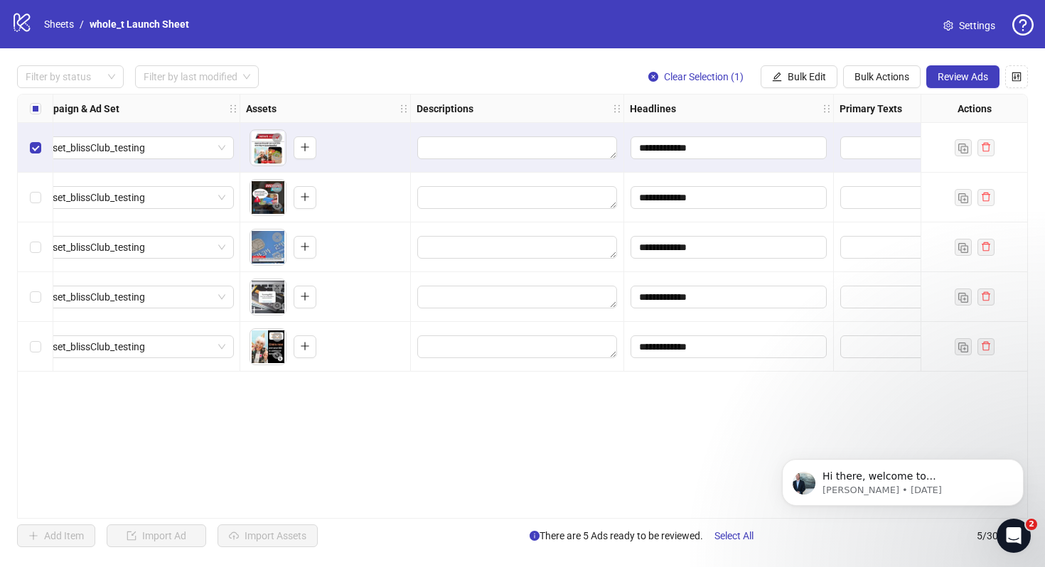
click at [740, 418] on div "**********" at bounding box center [522, 306] width 1011 height 425
click at [798, 79] on span "Bulk Edit" at bounding box center [807, 76] width 38 height 11
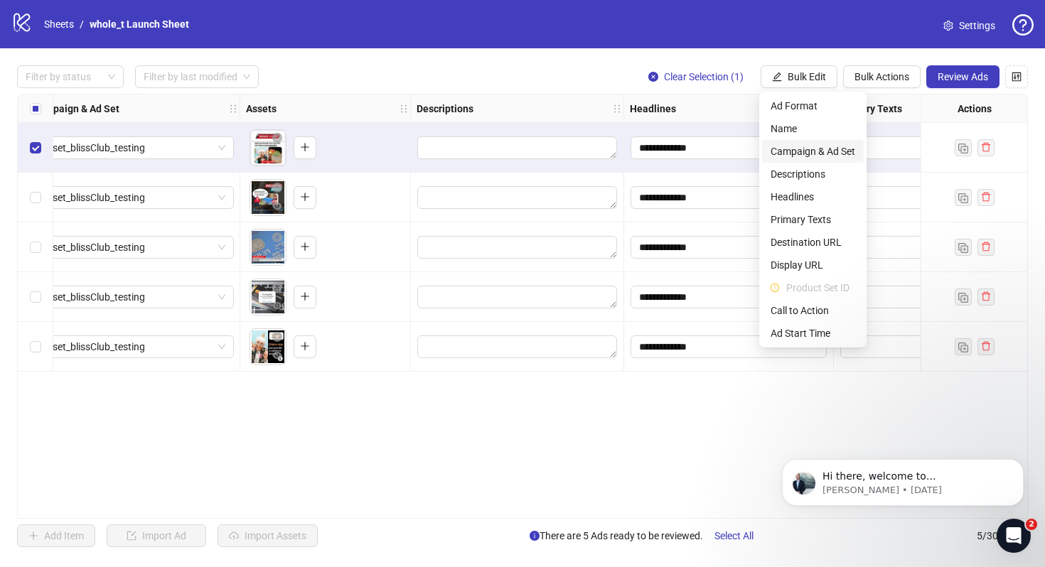
click at [810, 156] on span "Campaign & Ad Set" at bounding box center [812, 152] width 85 height 16
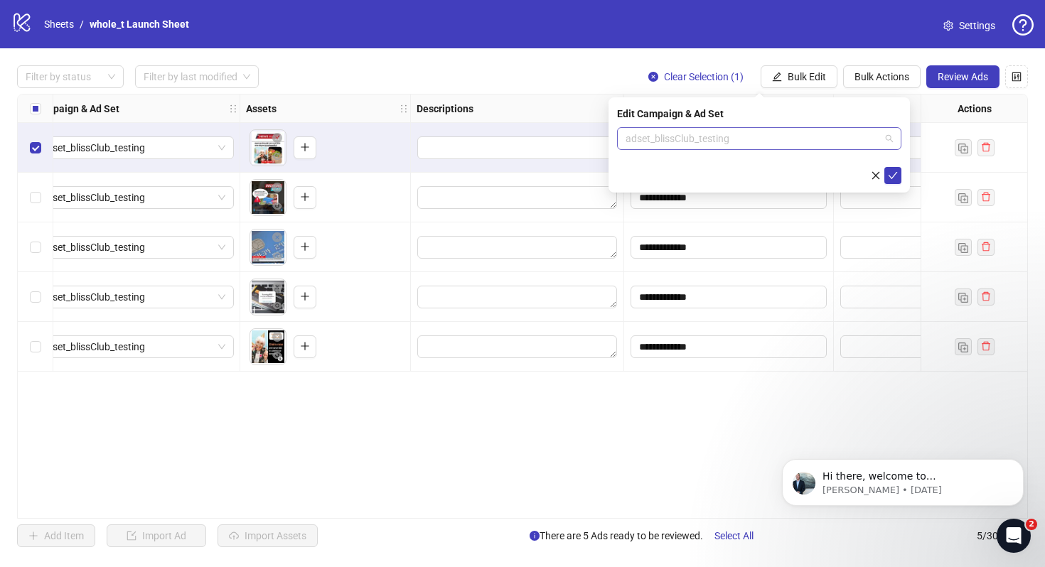
click at [704, 148] on span "adset_blissClub_testing" at bounding box center [758, 138] width 267 height 21
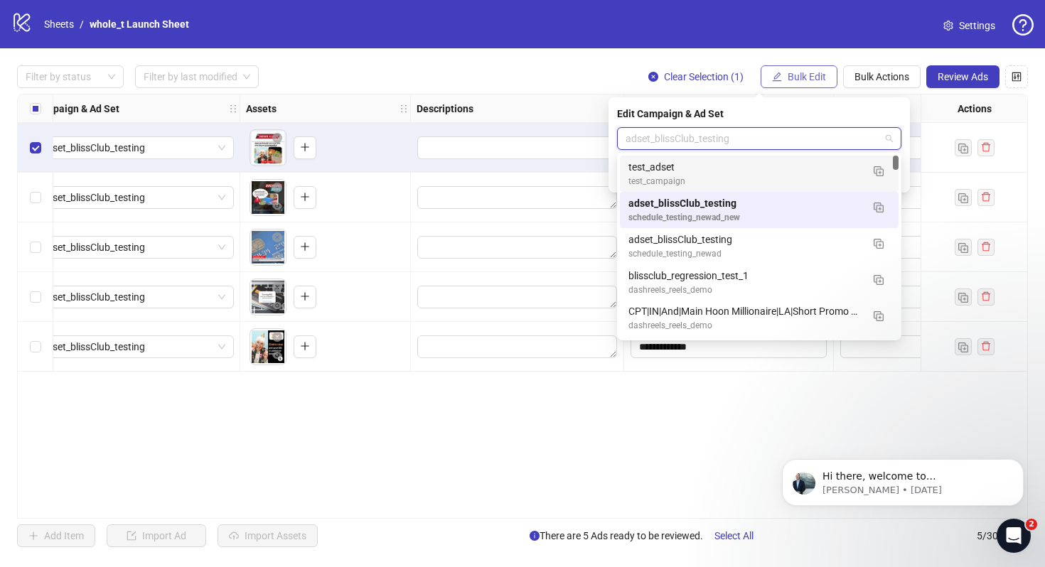
click at [788, 68] on button "Bulk Edit" at bounding box center [799, 76] width 77 height 23
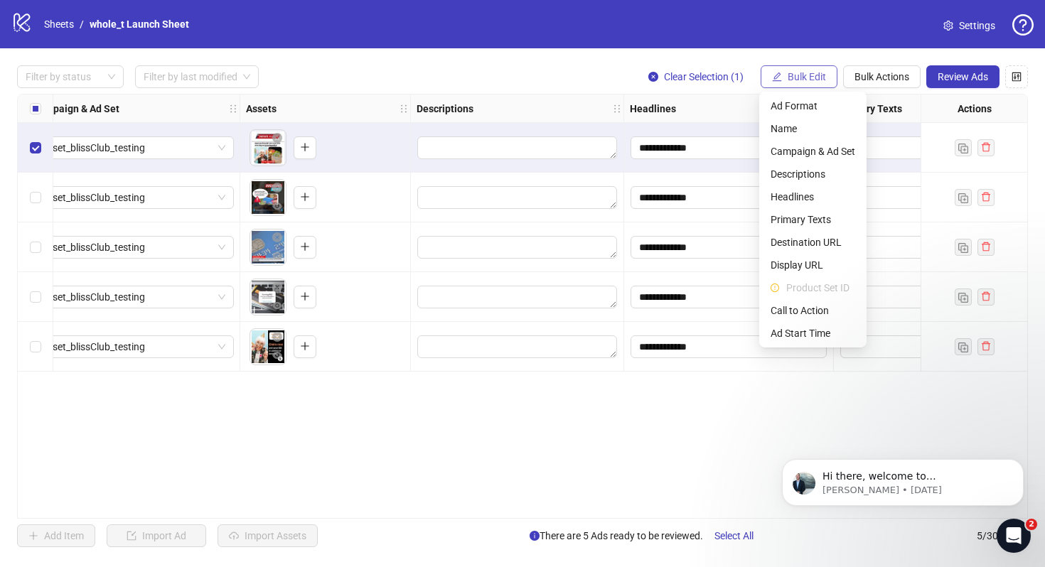
click at [788, 69] on button "Bulk Edit" at bounding box center [799, 76] width 77 height 23
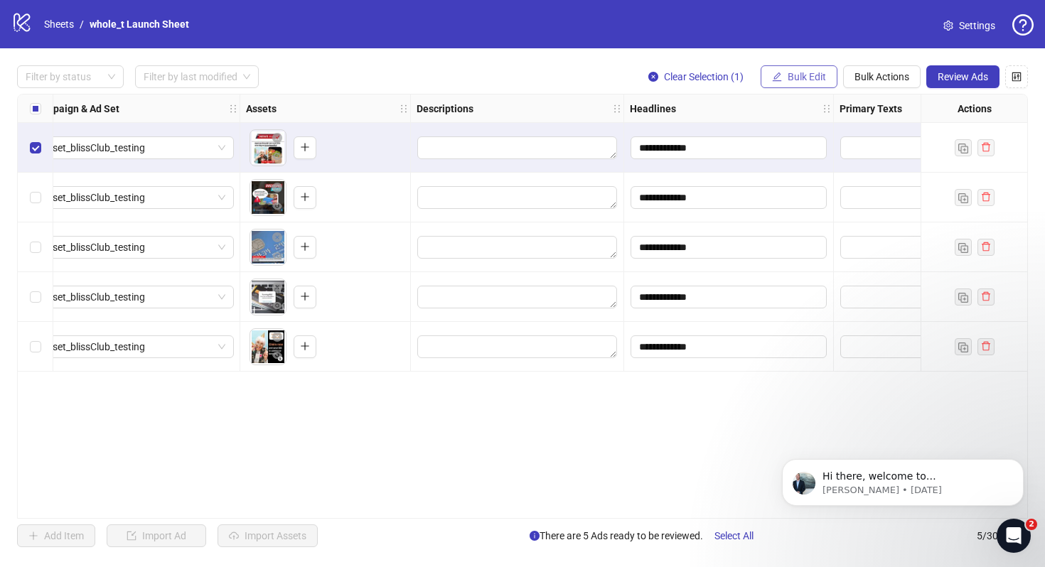
click at [788, 69] on button "Bulk Edit" at bounding box center [799, 76] width 77 height 23
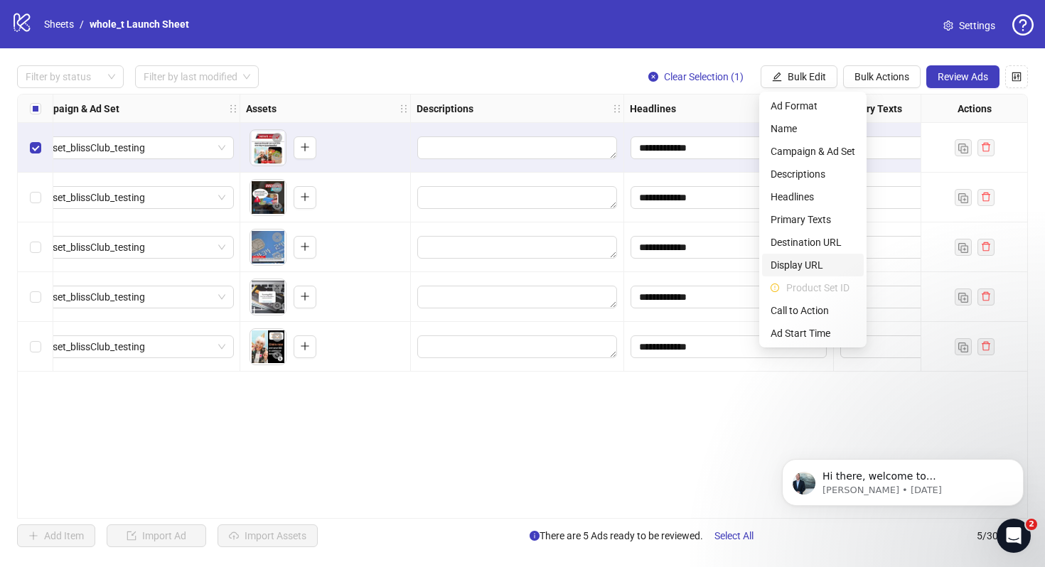
click at [794, 262] on span "Display URL" at bounding box center [812, 265] width 85 height 16
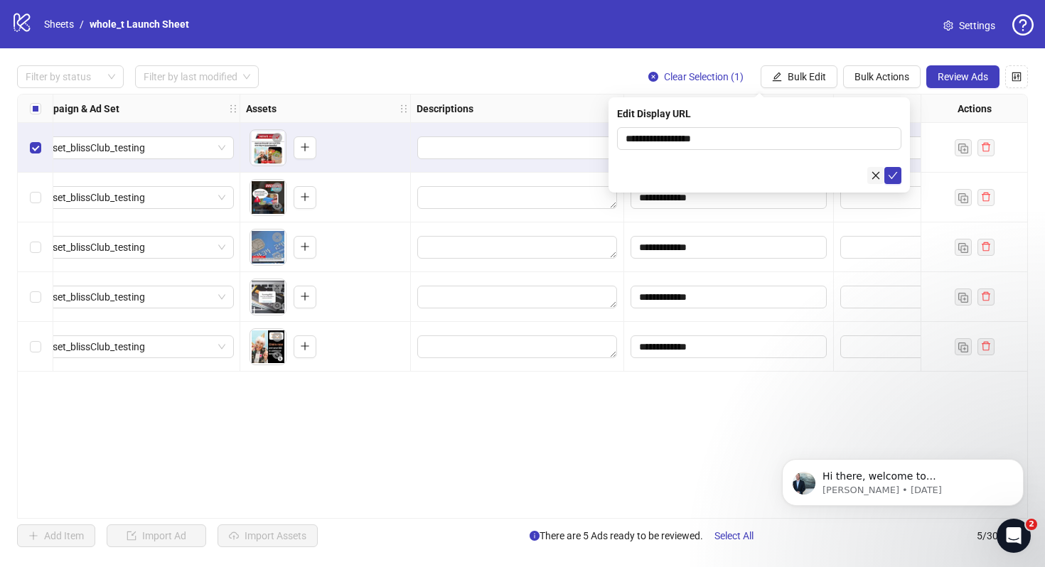
click at [870, 173] on button "button" at bounding box center [875, 175] width 17 height 17
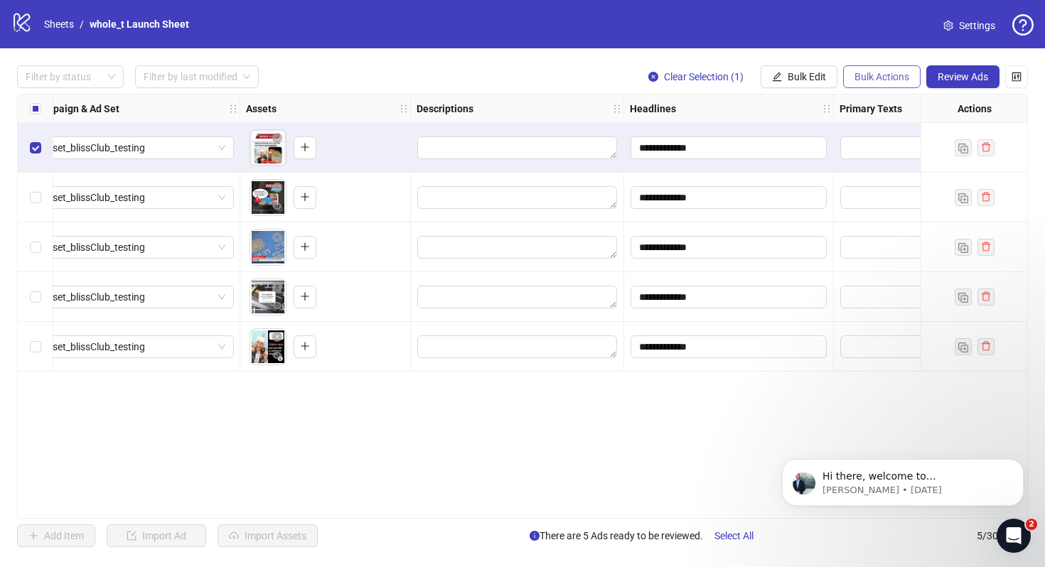
click at [864, 74] on span "Bulk Actions" at bounding box center [881, 76] width 55 height 11
click at [1018, 75] on icon "control" at bounding box center [1016, 76] width 9 height 9
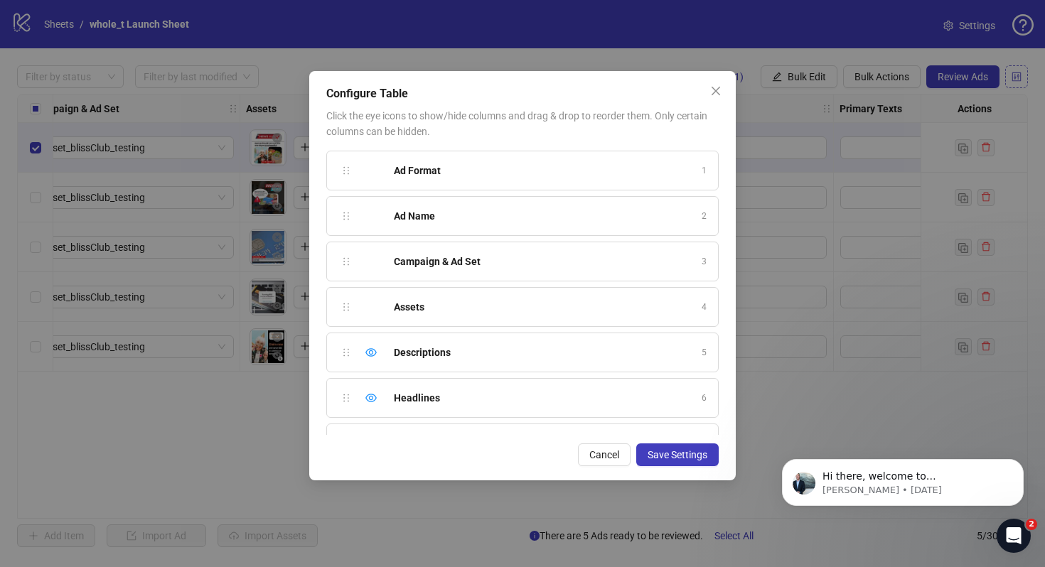
click at [1018, 75] on div "Configure Table Click the eye icons to show/hide columns and drag & drop to reo…" at bounding box center [522, 283] width 1045 height 567
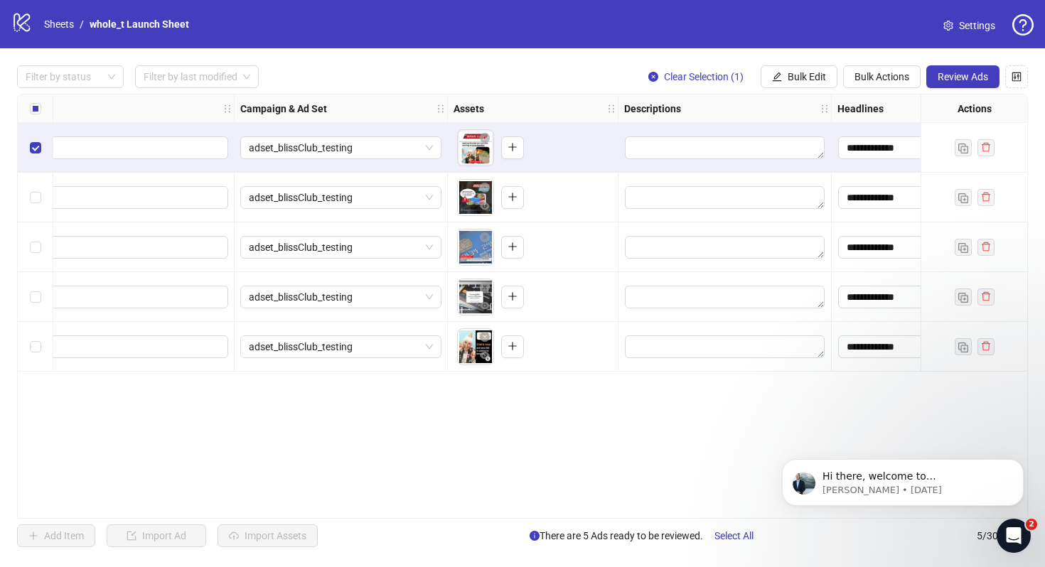
scroll to position [0, 0]
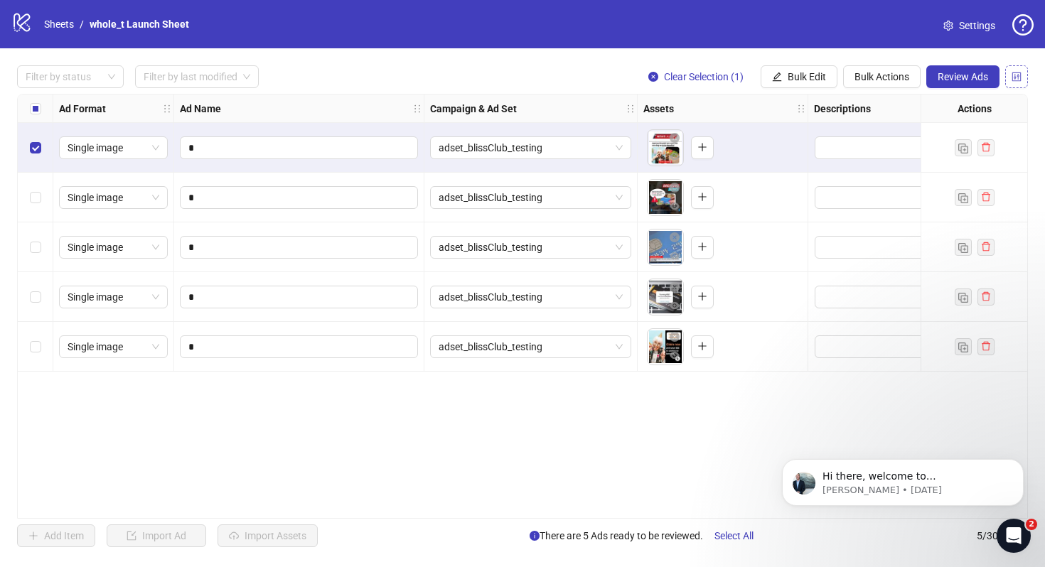
click at [1014, 73] on icon "control" at bounding box center [1016, 77] width 10 height 10
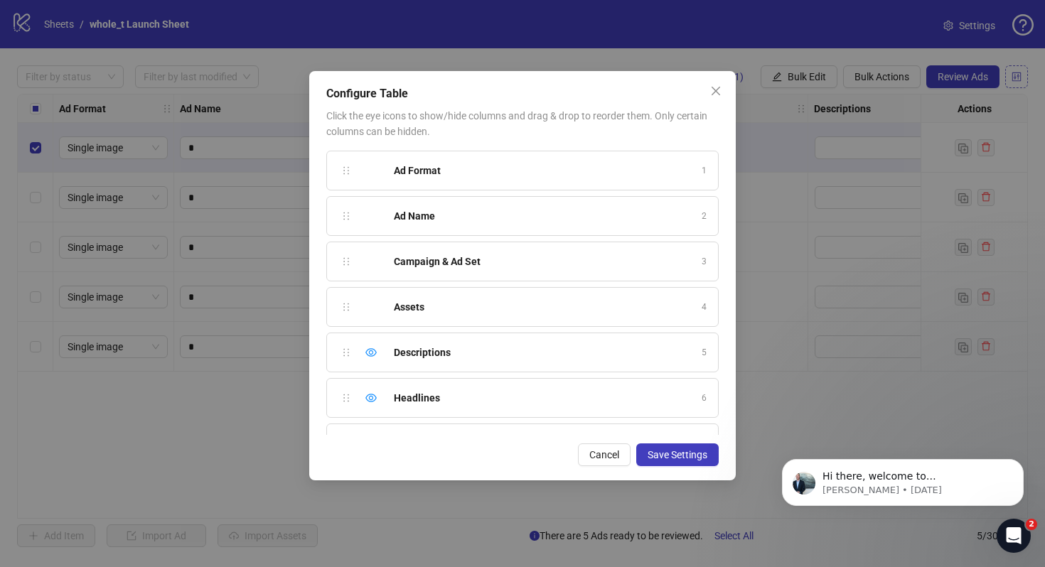
click at [1014, 73] on div "Configure Table Click the eye icons to show/hide columns and drag & drop to reo…" at bounding box center [522, 283] width 1045 height 567
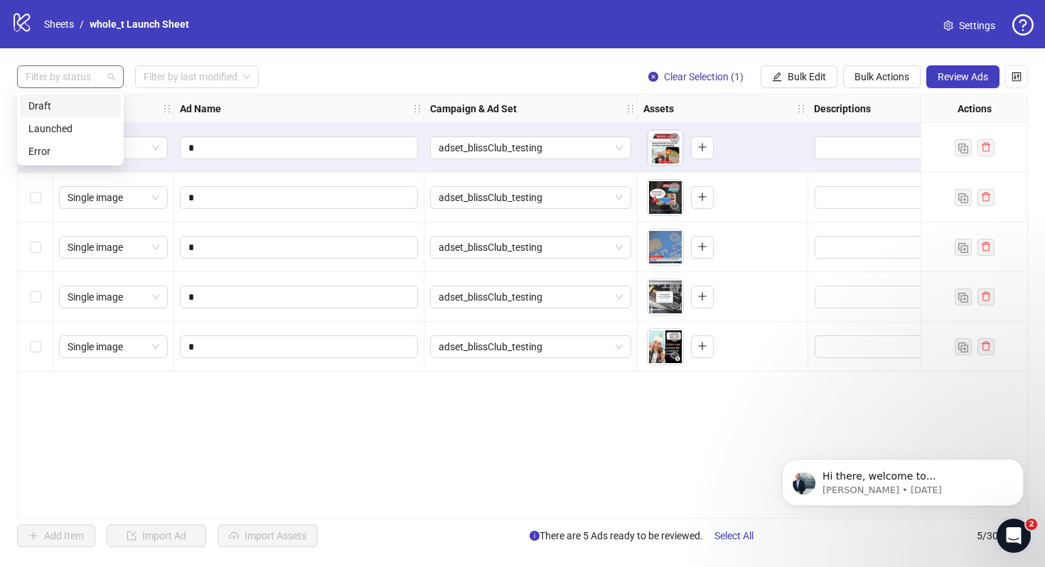
click at [69, 83] on div at bounding box center [63, 77] width 86 height 20
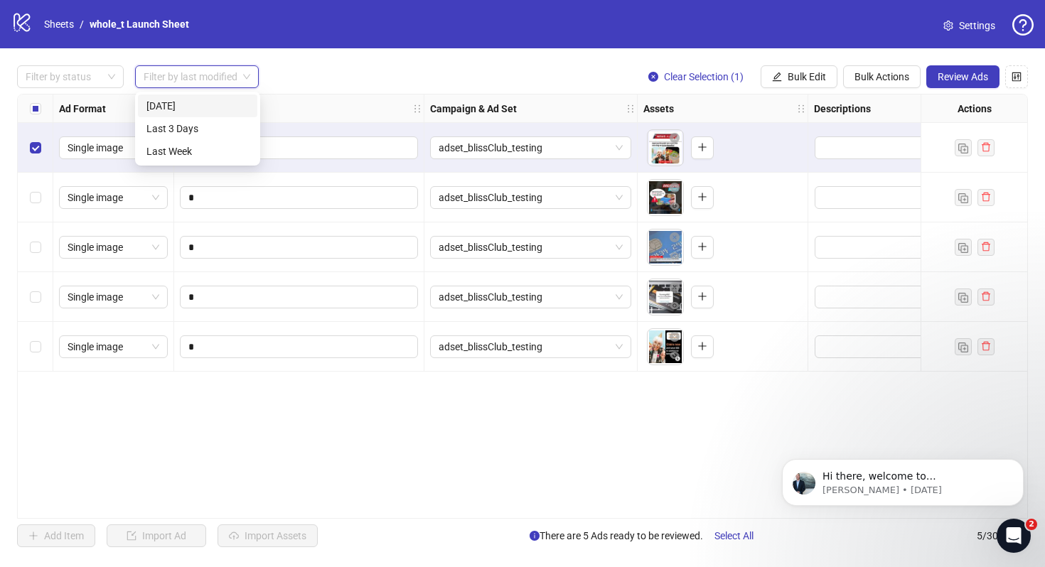
click at [189, 72] on input "search" at bounding box center [191, 76] width 94 height 21
click at [614, 257] on span "adset_blissClub_testing" at bounding box center [531, 247] width 184 height 21
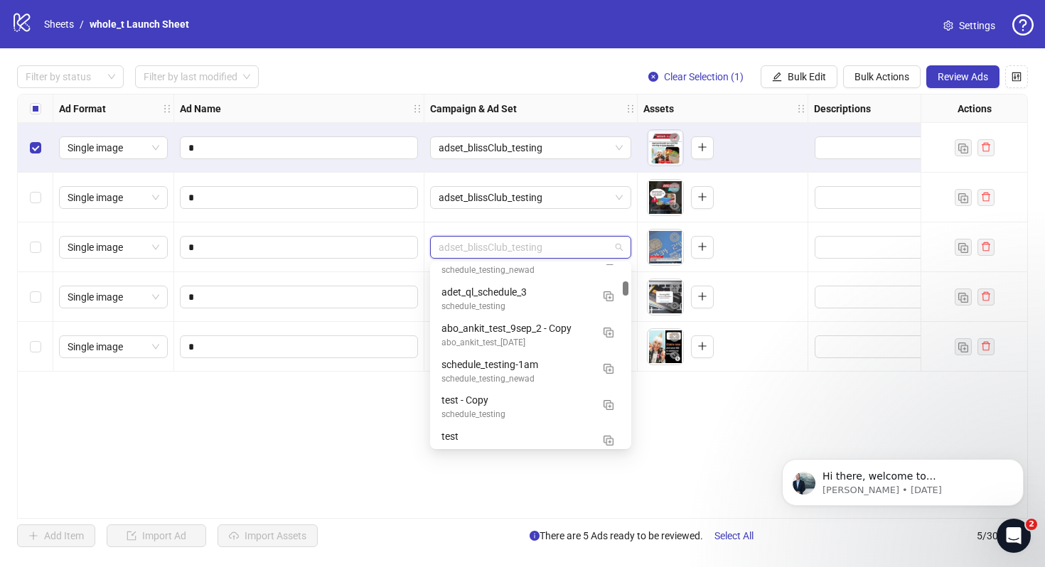
scroll to position [709, 0]
